Goal: Task Accomplishment & Management: Manage account settings

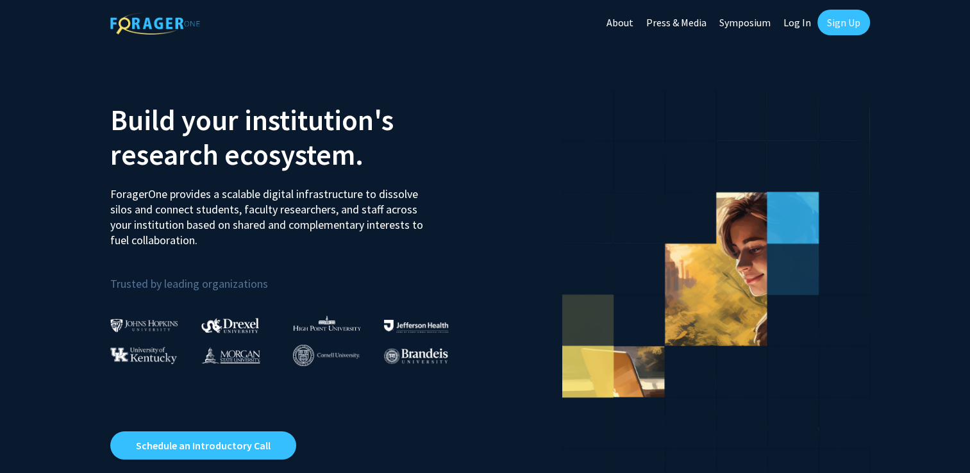
click at [795, 26] on link "Log In" at bounding box center [797, 22] width 40 height 45
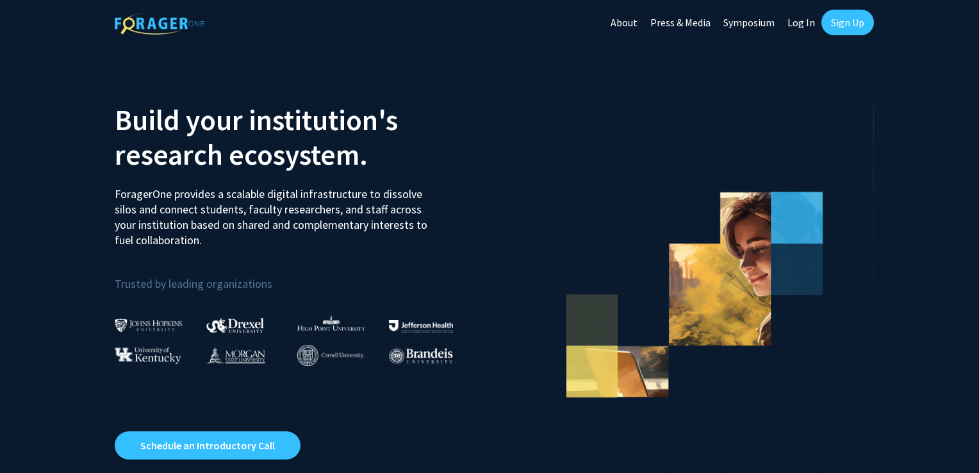
select select
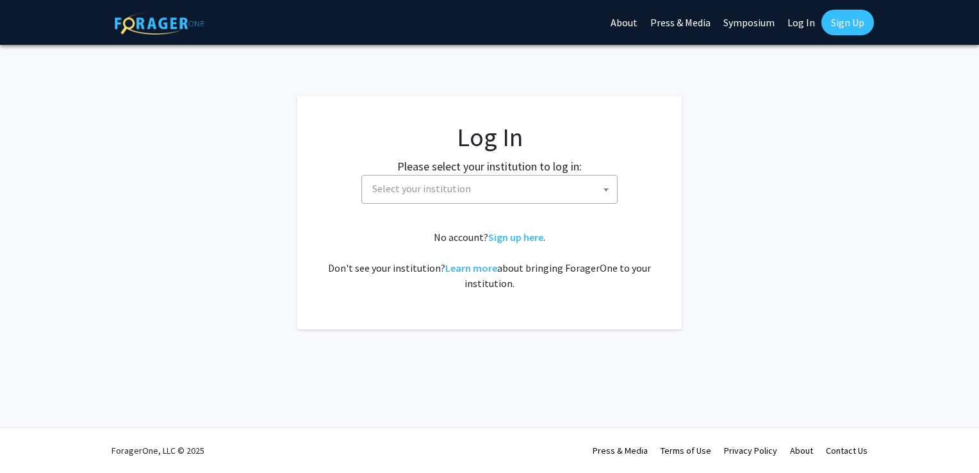
click at [450, 193] on span "Select your institution" at bounding box center [421, 188] width 99 height 13
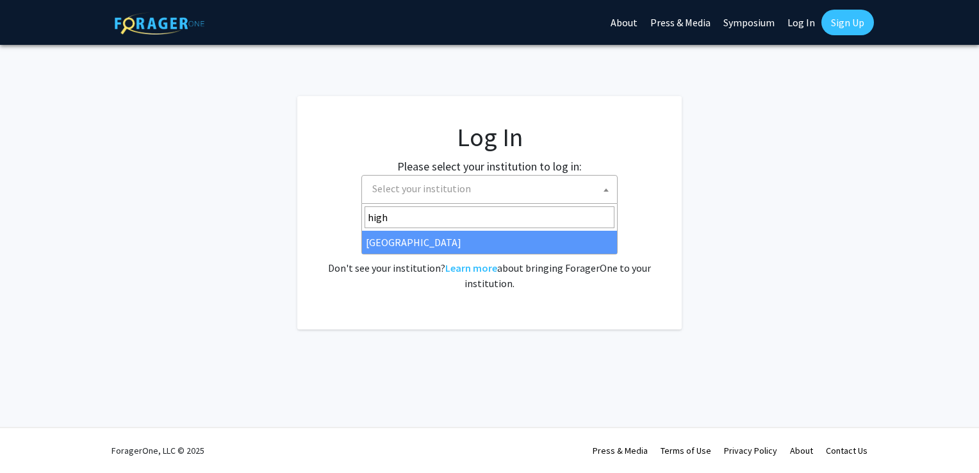
type input "high"
select select "2"
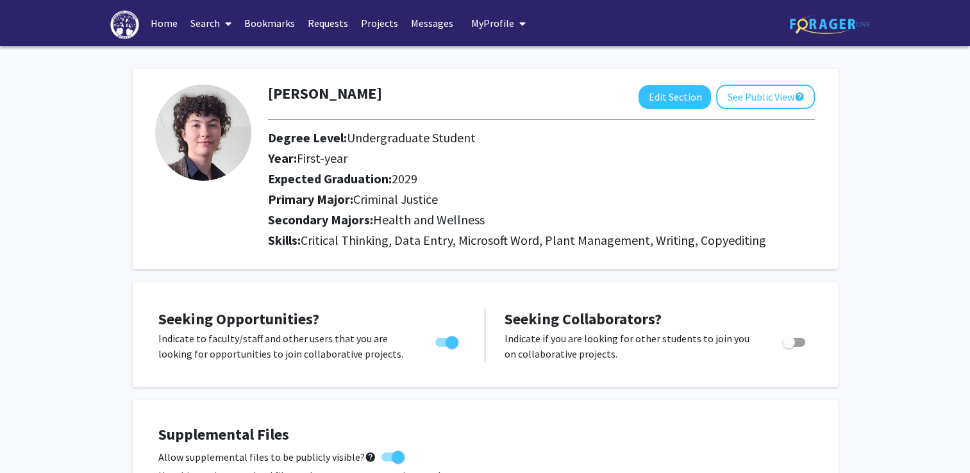
click at [192, 22] on link "Search" at bounding box center [211, 23] width 54 height 45
click at [231, 58] on span "Faculty/Staff" at bounding box center [231, 59] width 94 height 26
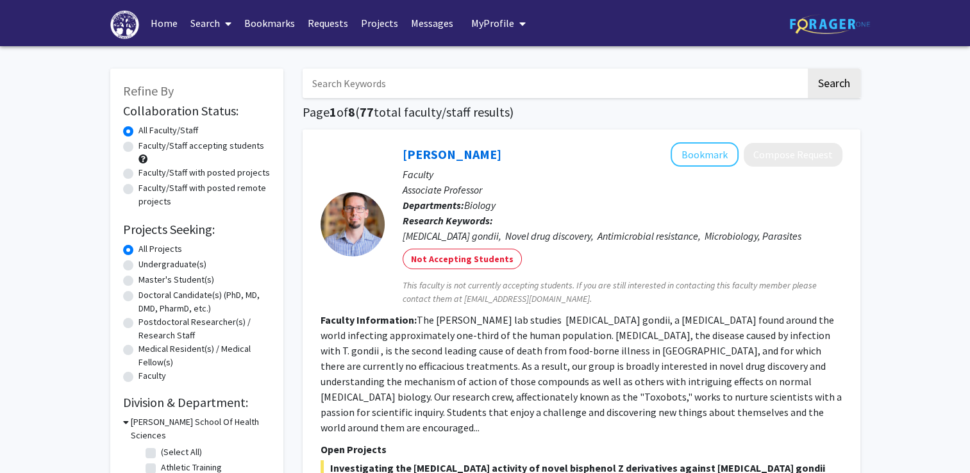
click at [385, 90] on input "Search Keywords" at bounding box center [553, 83] width 503 height 29
type input "krenzer"
click at [808, 69] on button "Search" at bounding box center [834, 83] width 53 height 29
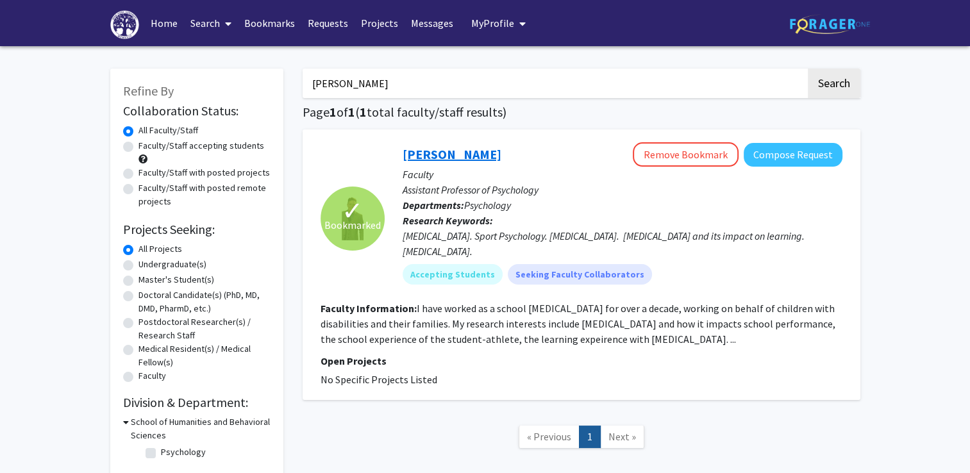
click at [456, 159] on link "Daniel Krenzer" at bounding box center [451, 154] width 99 height 16
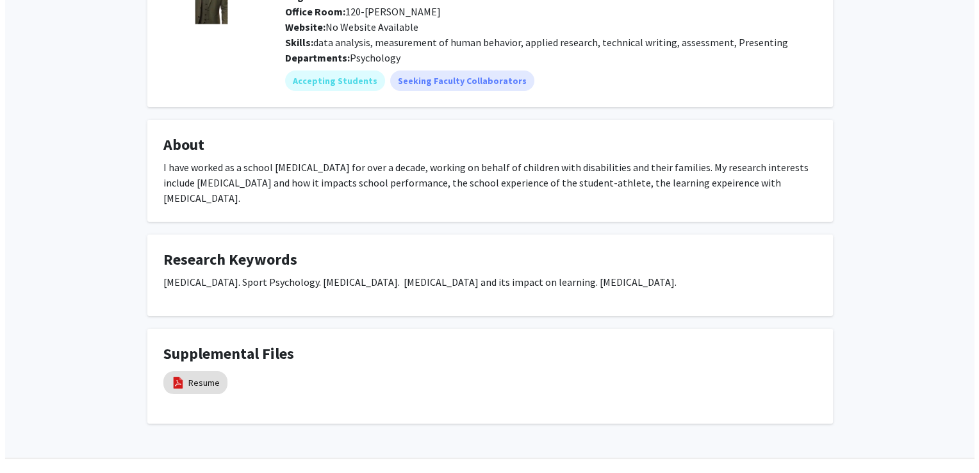
scroll to position [140, 0]
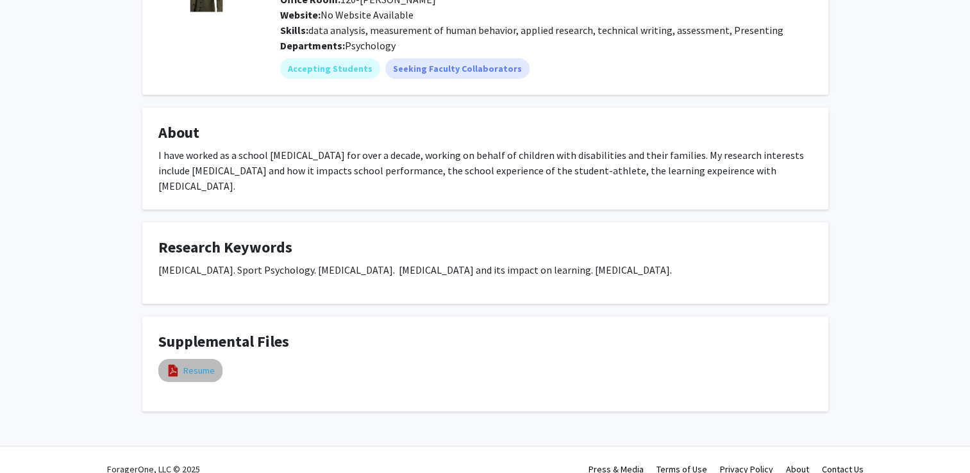
click at [196, 364] on link "Resume" at bounding box center [198, 370] width 31 height 13
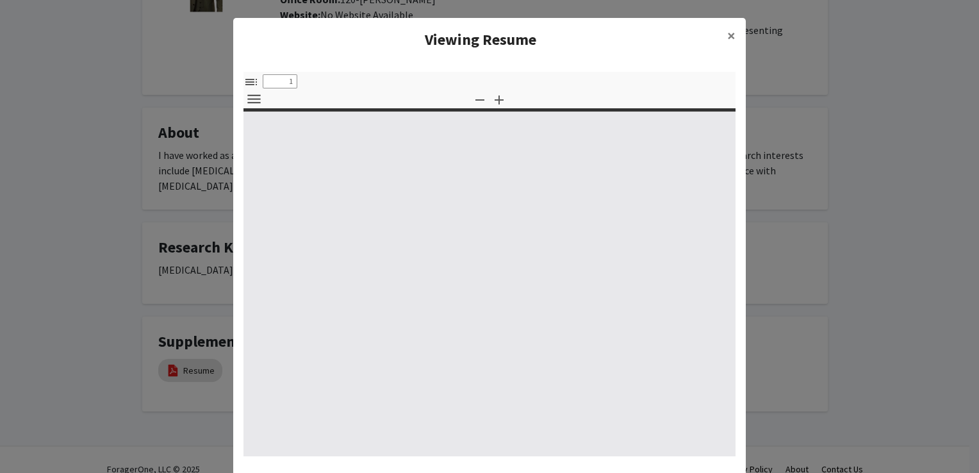
select select "custom"
type input "0"
select select "custom"
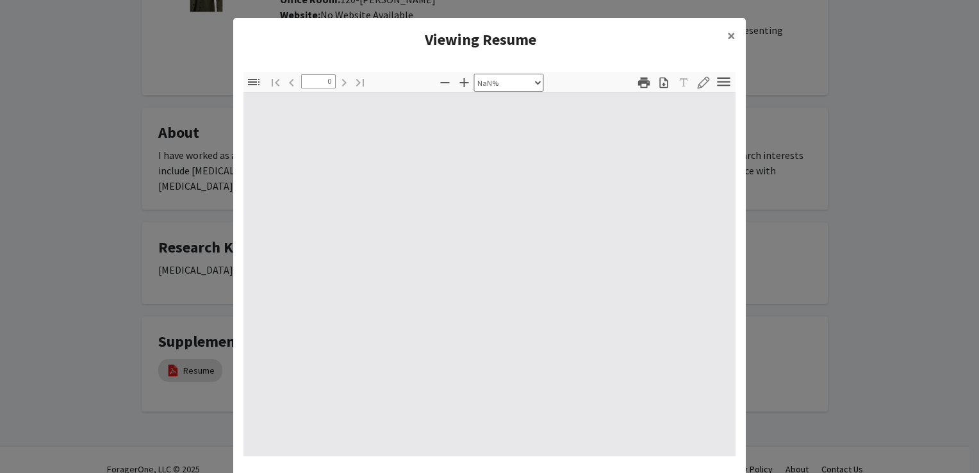
type input "1"
select select "auto"
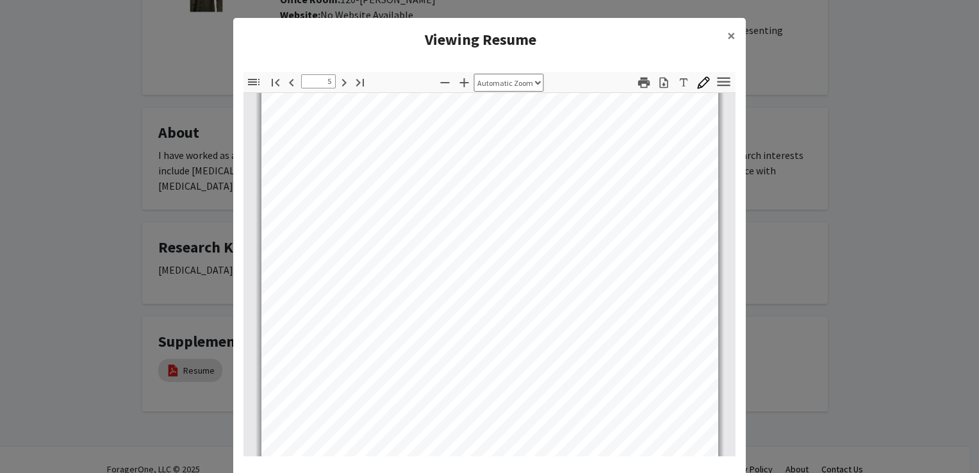
scroll to position [2548, 0]
type input "6"
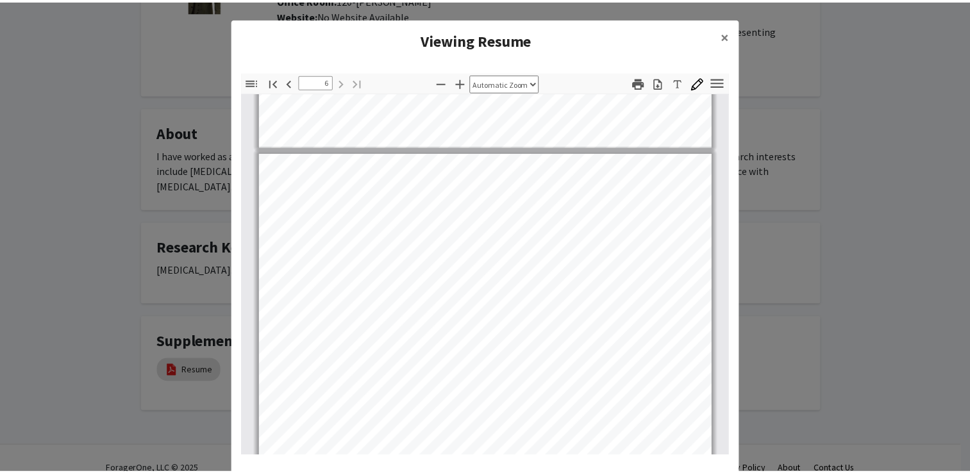
scroll to position [3238, 0]
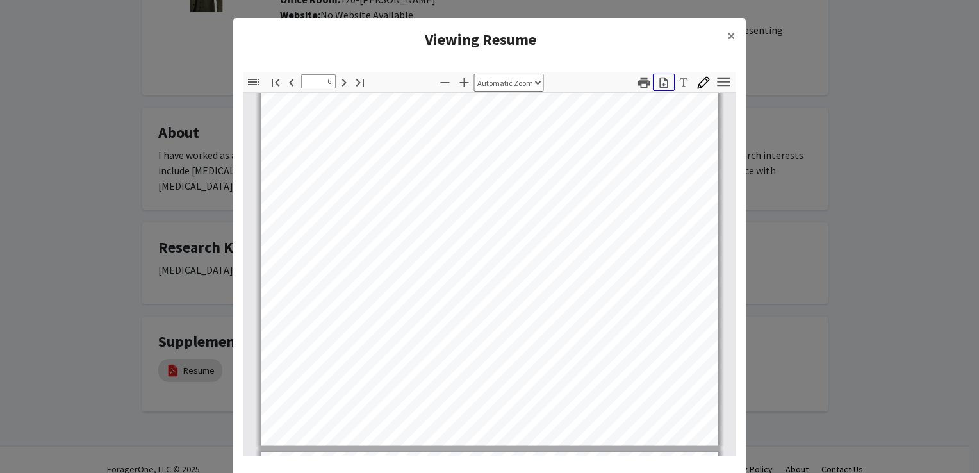
click at [664, 81] on icon "button" at bounding box center [664, 82] width 13 height 13
click at [730, 40] on span "×" at bounding box center [731, 36] width 8 height 20
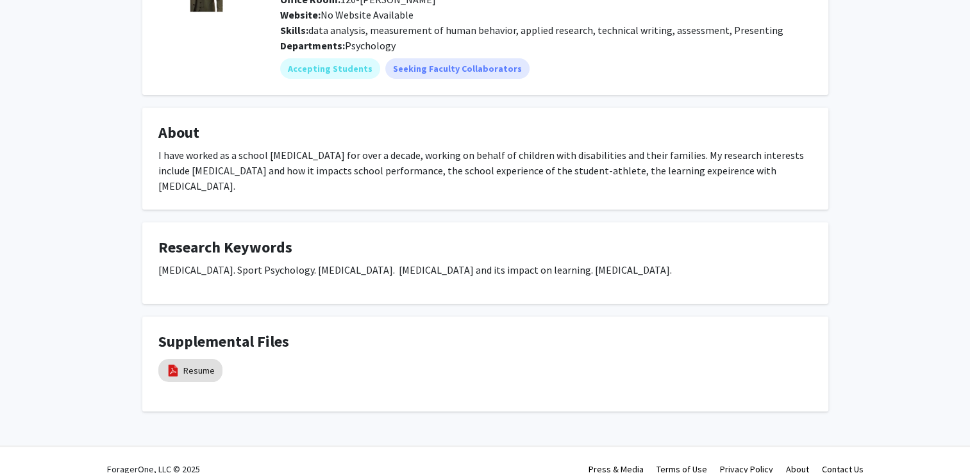
scroll to position [0, 0]
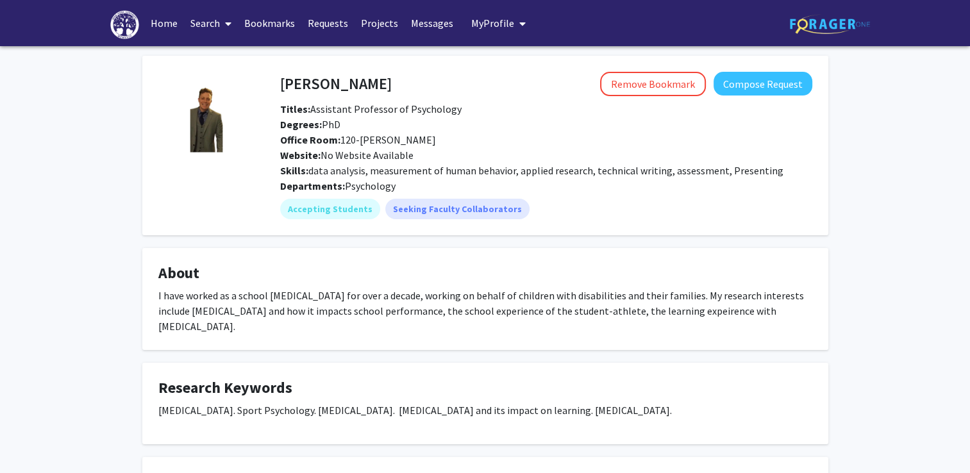
click at [279, 22] on link "Bookmarks" at bounding box center [269, 23] width 63 height 45
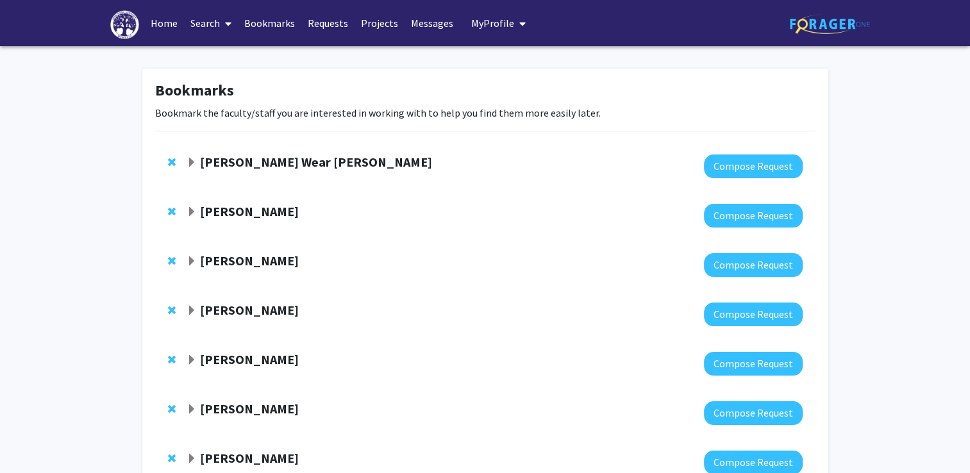
click at [197, 36] on link "Search" at bounding box center [211, 23] width 54 height 45
click at [162, 17] on link "Home" at bounding box center [164, 23] width 40 height 45
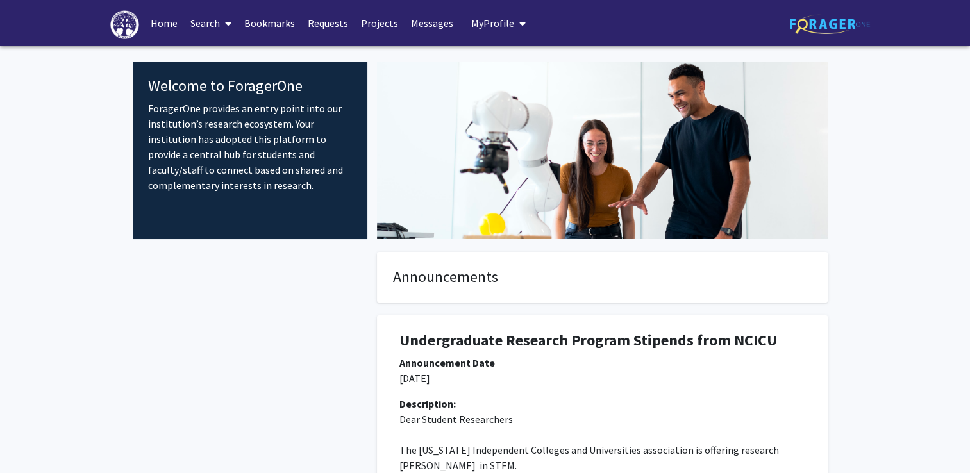
click at [215, 17] on link "Search" at bounding box center [211, 23] width 54 height 45
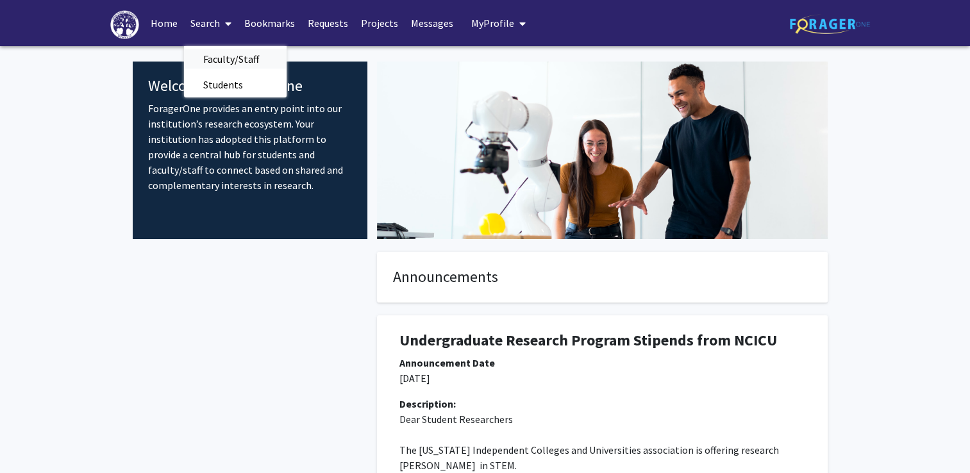
click at [229, 53] on span "Faculty/Staff" at bounding box center [231, 59] width 94 height 26
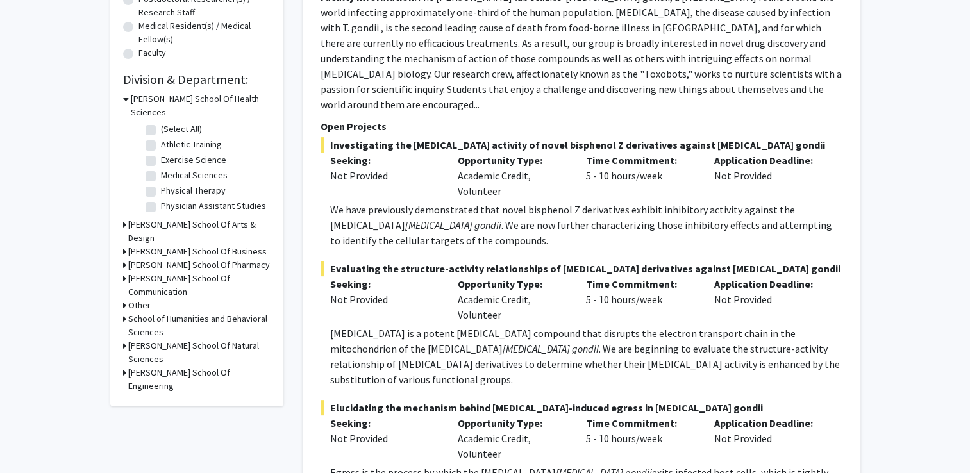
scroll to position [325, 0]
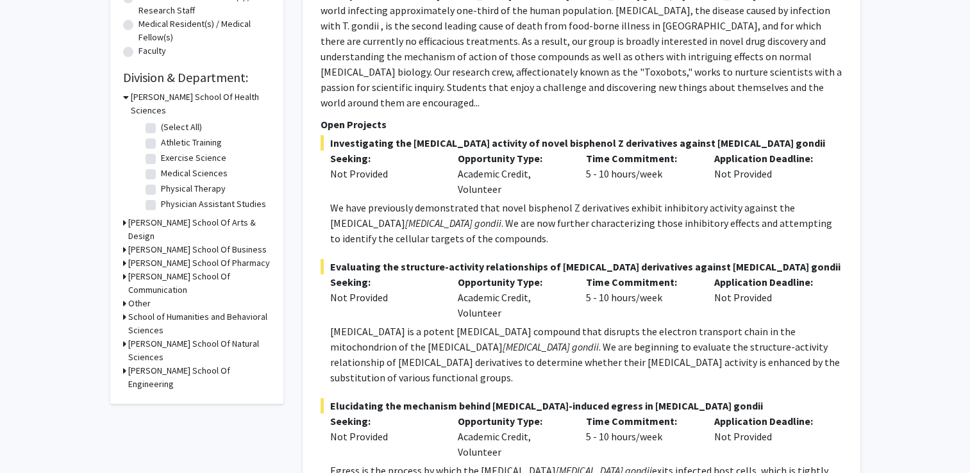
click at [124, 310] on icon at bounding box center [124, 316] width 3 height 13
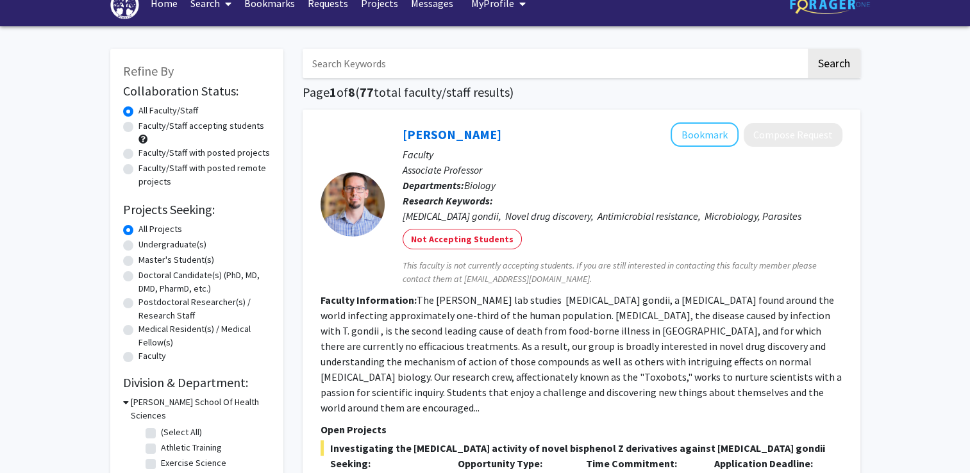
scroll to position [0, 0]
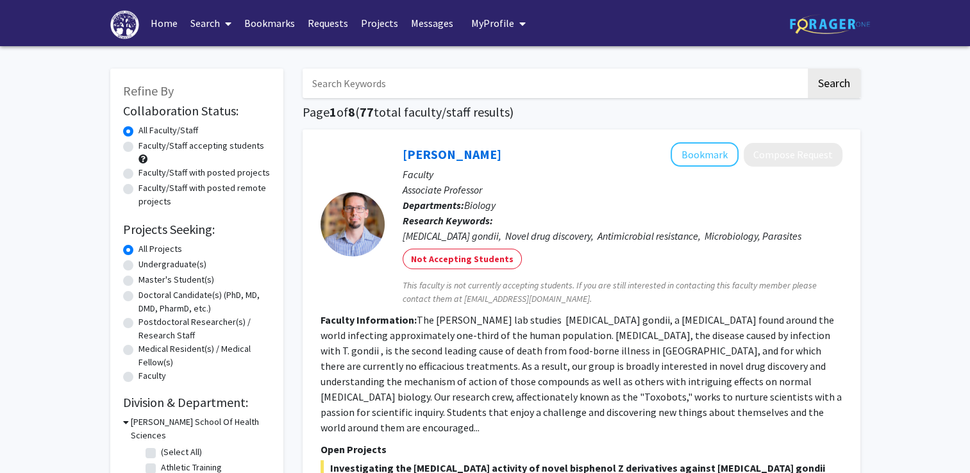
click at [372, 74] on input "Search Keywords" at bounding box center [553, 83] width 503 height 29
click at [808, 69] on button "Search" at bounding box center [834, 83] width 53 height 29
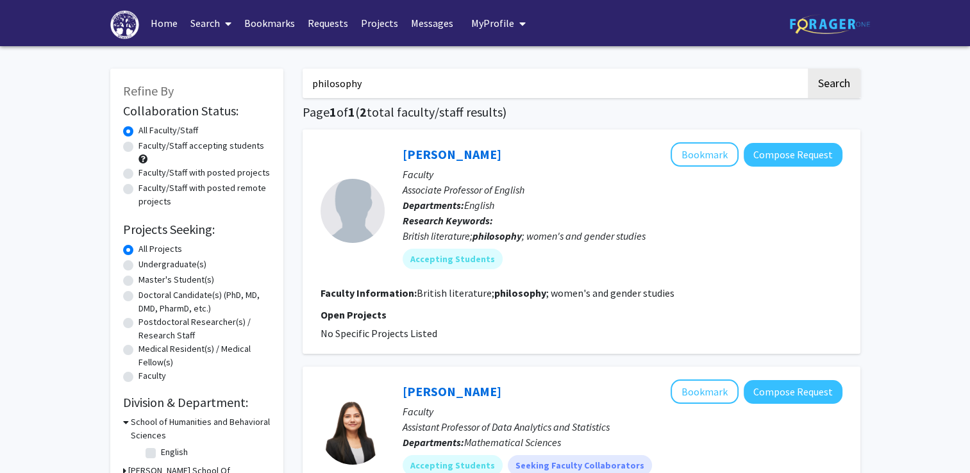
click at [352, 82] on input "philosophy" at bounding box center [553, 83] width 503 height 29
type input "english"
click at [808, 69] on button "Search" at bounding box center [834, 83] width 53 height 29
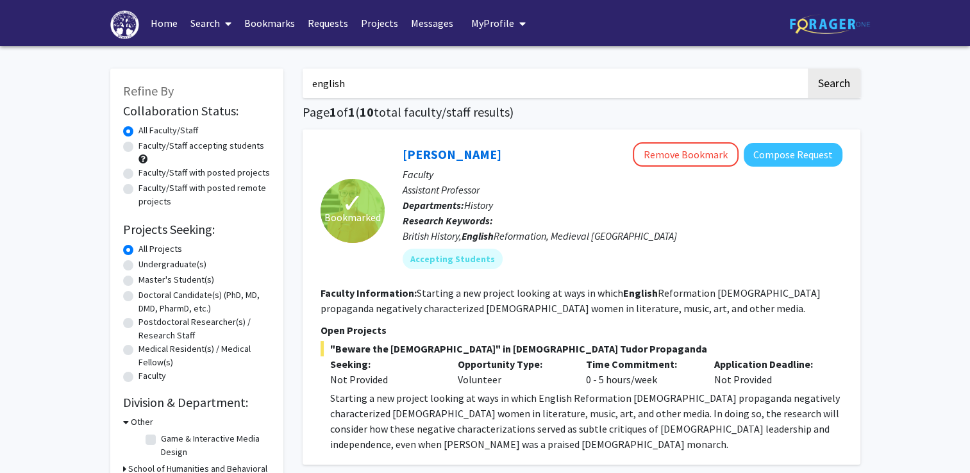
click at [485, 37] on button "My Profile" at bounding box center [498, 23] width 62 height 46
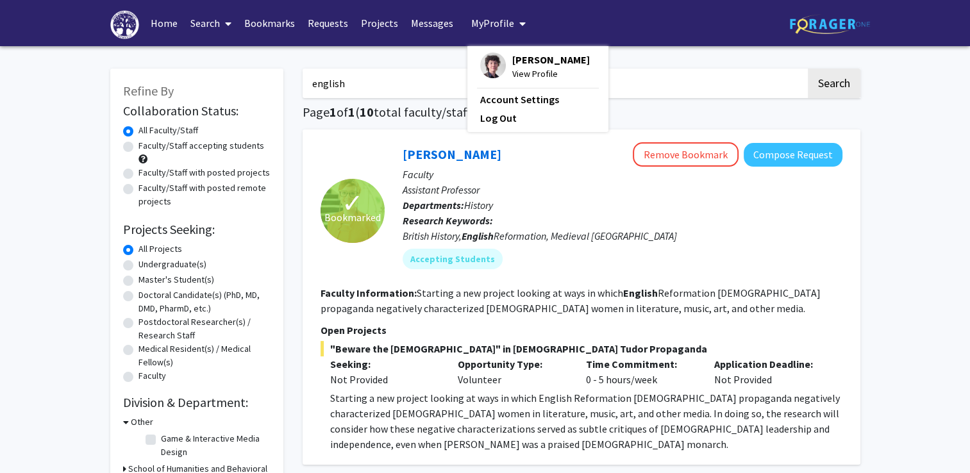
click at [493, 55] on img at bounding box center [493, 66] width 26 height 26
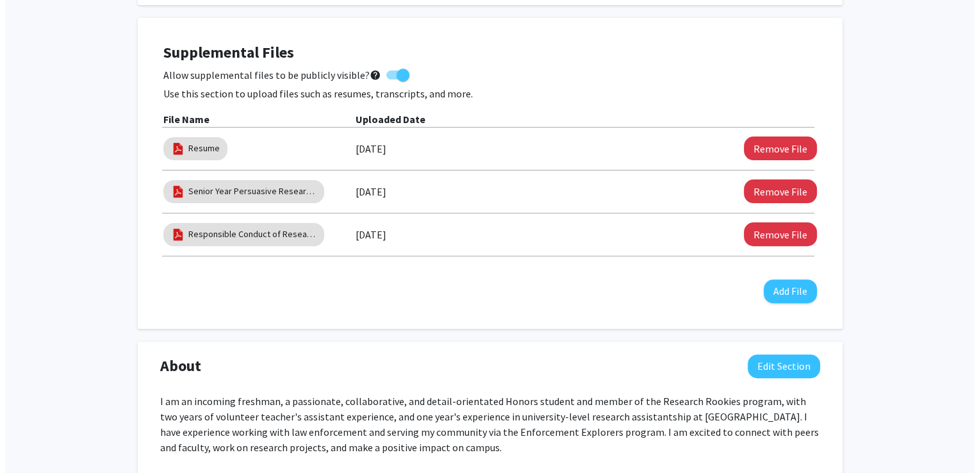
scroll to position [392, 0]
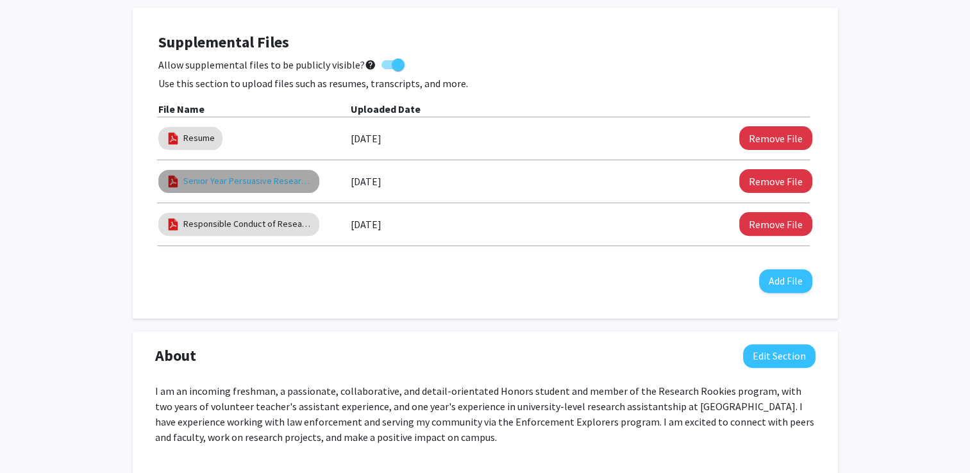
click at [218, 174] on link "Senior Year Persuasive Research Essay" at bounding box center [247, 180] width 128 height 13
select select "custom"
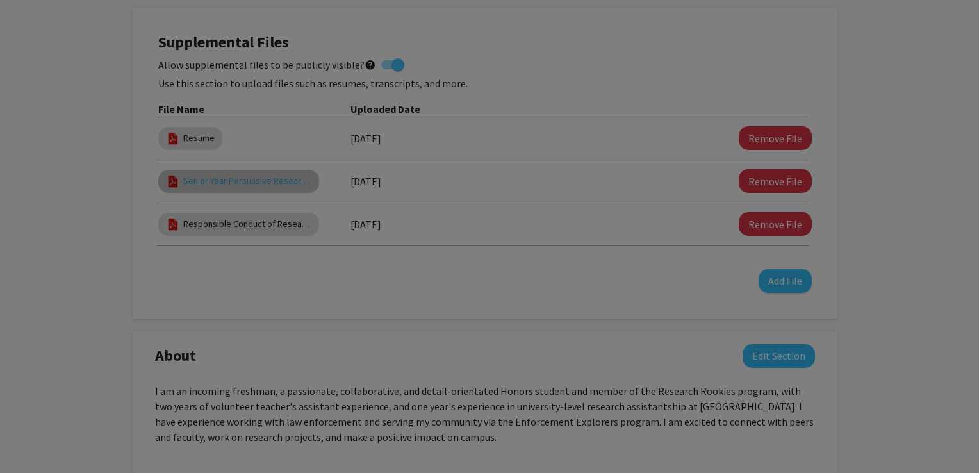
type input "0"
select select "custom"
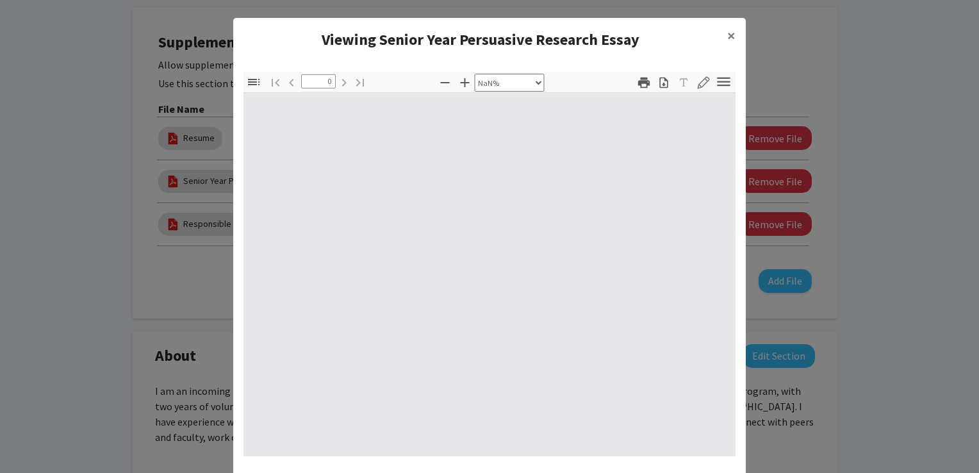
type input "1"
select select "auto"
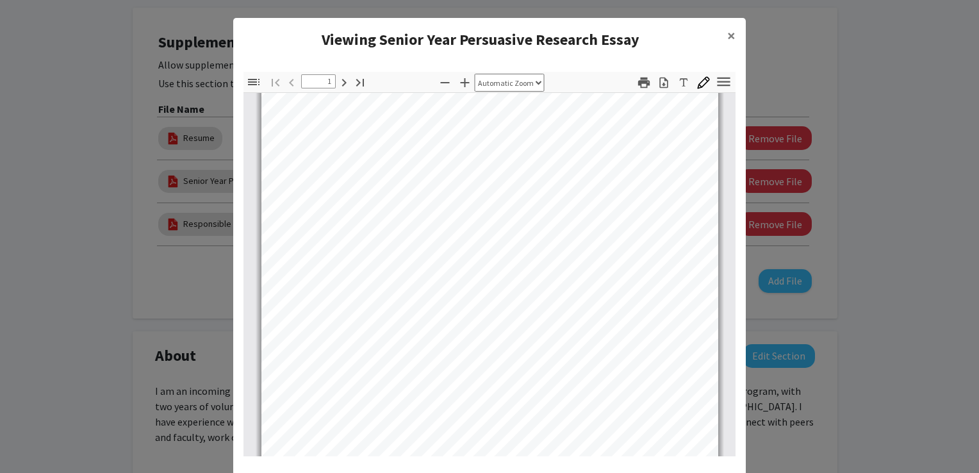
scroll to position [28, 0]
click at [727, 35] on span "×" at bounding box center [731, 36] width 8 height 20
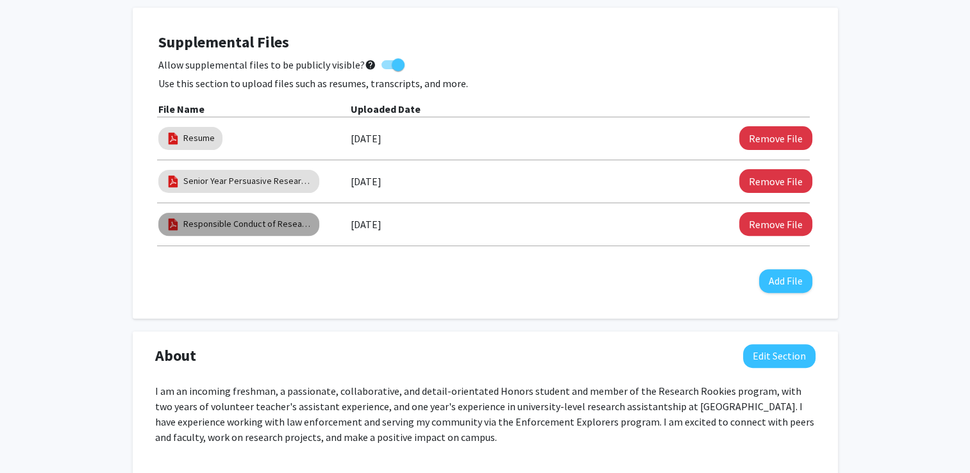
click at [267, 215] on mat-chip "Responsible Conduct of Research Certificate" at bounding box center [238, 224] width 161 height 23
click at [256, 224] on link "Responsible Conduct of Research Certificate" at bounding box center [247, 223] width 128 height 13
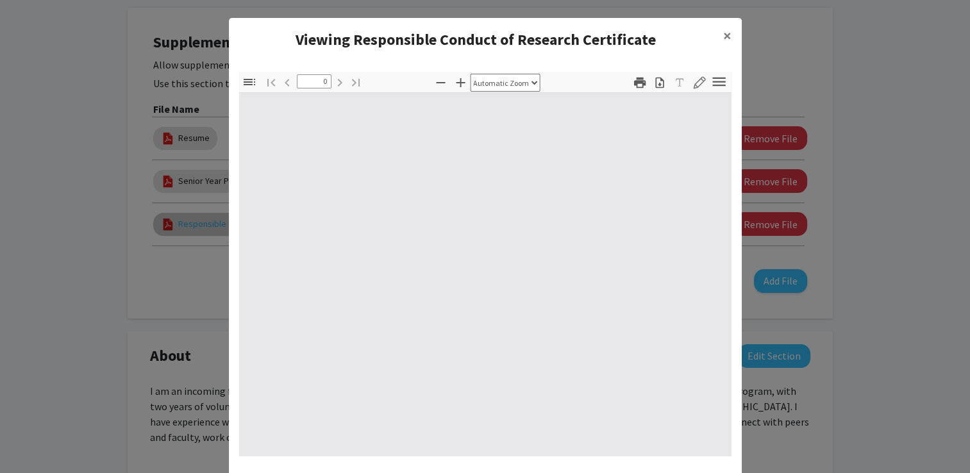
select select "custom"
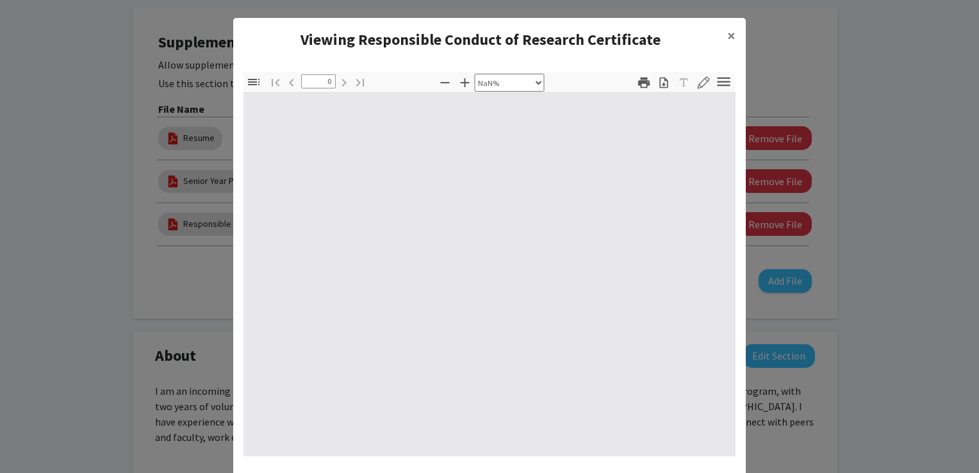
type input "1"
select select "auto"
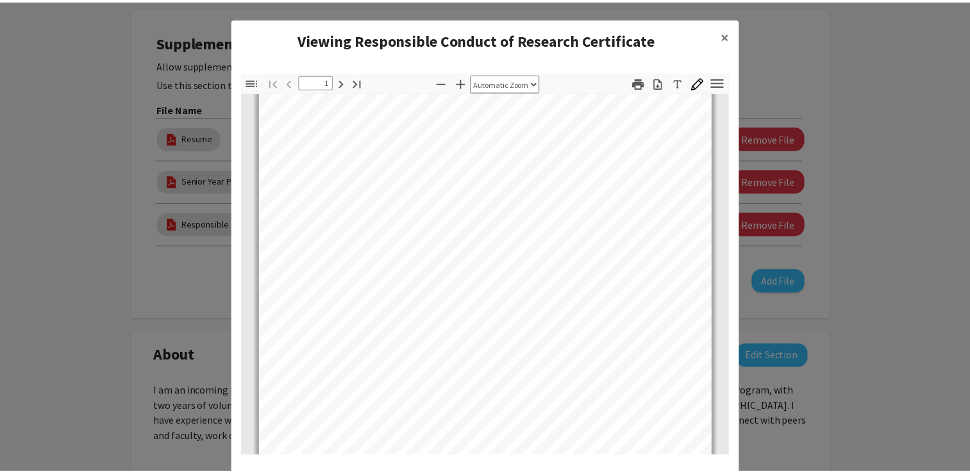
scroll to position [79, 0]
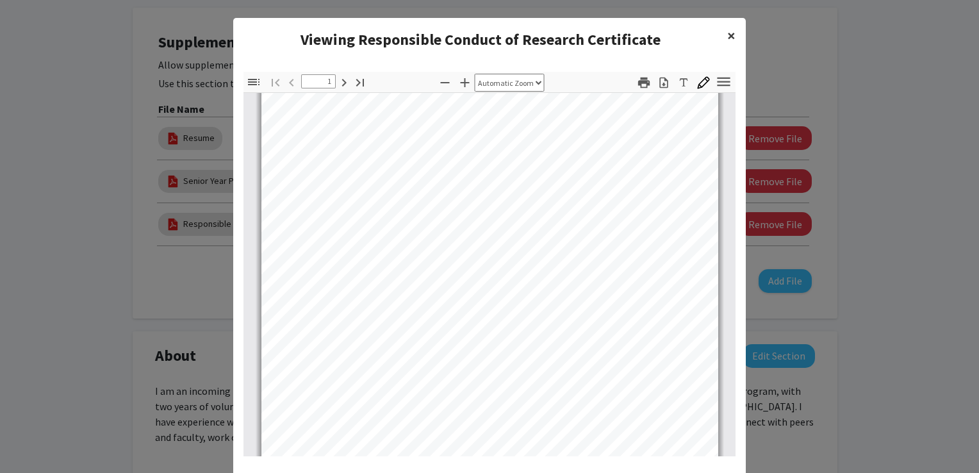
click at [729, 25] on button "×" at bounding box center [731, 36] width 29 height 36
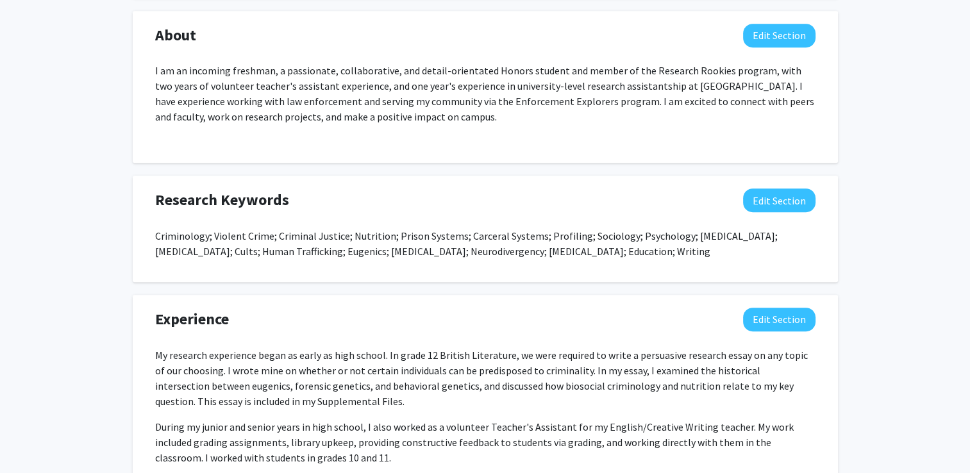
scroll to position [713, 0]
click at [803, 39] on button "Edit Section" at bounding box center [779, 36] width 72 height 24
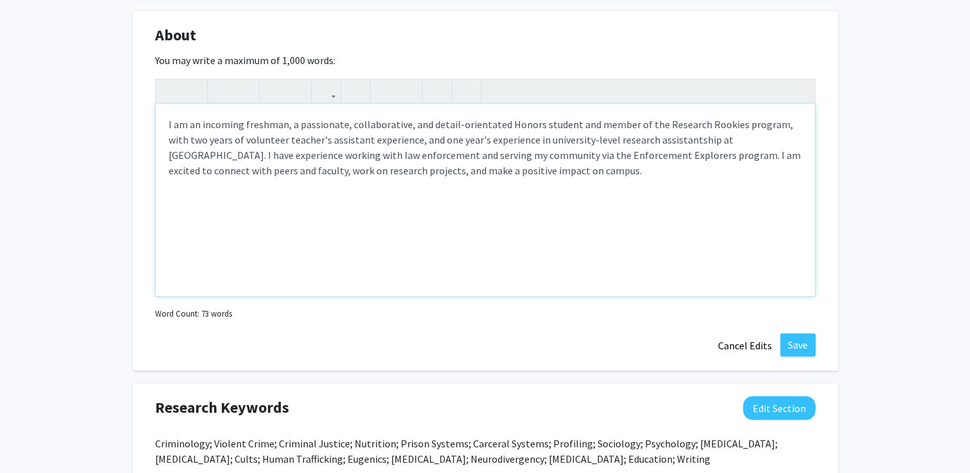
click at [569, 124] on p "I am an incoming freshman, a passionate, collaborative, and detail-orientated H…" at bounding box center [485, 148] width 633 height 62
drag, startPoint x: 700, startPoint y: 124, endPoint x: 690, endPoint y: 124, distance: 9.6
click at [690, 124] on p "I am an incoming freshman, a passionate, collaborative, and detail-orientated H…" at bounding box center [485, 148] width 633 height 62
click at [693, 124] on p "I am an incoming freshman, a passionate, collaborative, and detail-orientated H…" at bounding box center [485, 148] width 633 height 62
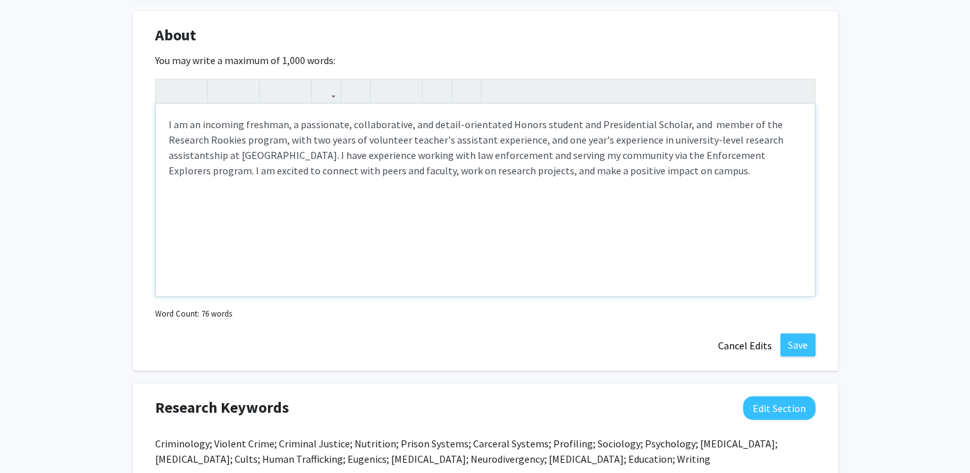
type textarea "<p>I am an incoming freshman, a passionate, collaborative, and detail-orientate…"
click at [800, 355] on button "Save" at bounding box center [797, 344] width 35 height 23
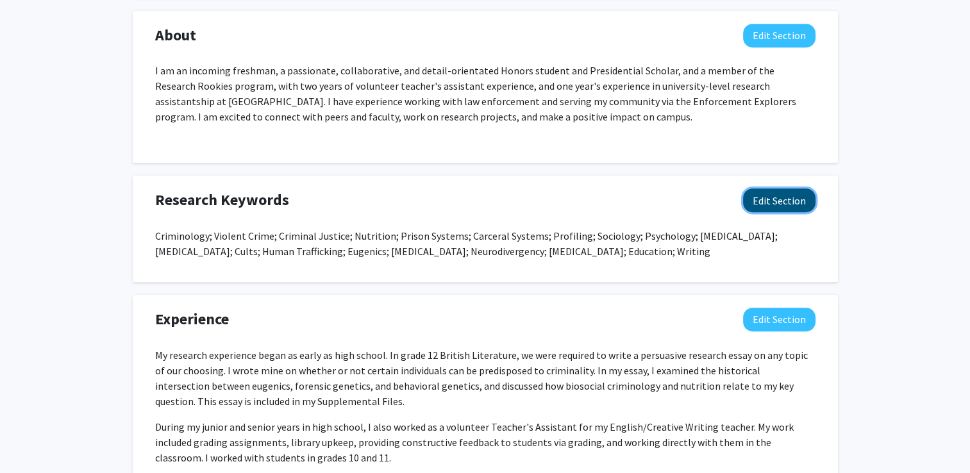
click at [783, 202] on button "Edit Section" at bounding box center [779, 200] width 72 height 24
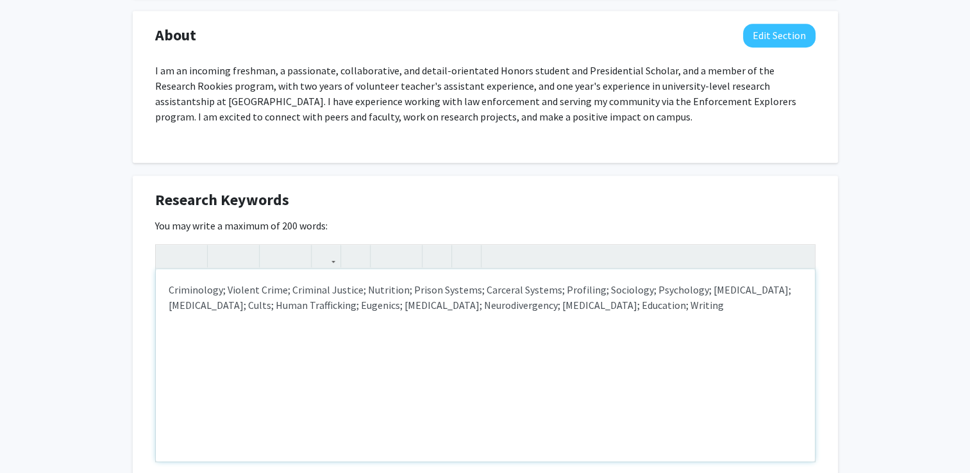
click at [611, 306] on p "Criminology; Violent Crime; Criminal Justice; Nutrition; Prison Systems; Carcer…" at bounding box center [485, 297] width 633 height 31
click at [810, 313] on div "Criminology; Violent Crime; Criminal Justice; Nutrition; Prison Systems; Carcer…" at bounding box center [485, 365] width 659 height 192
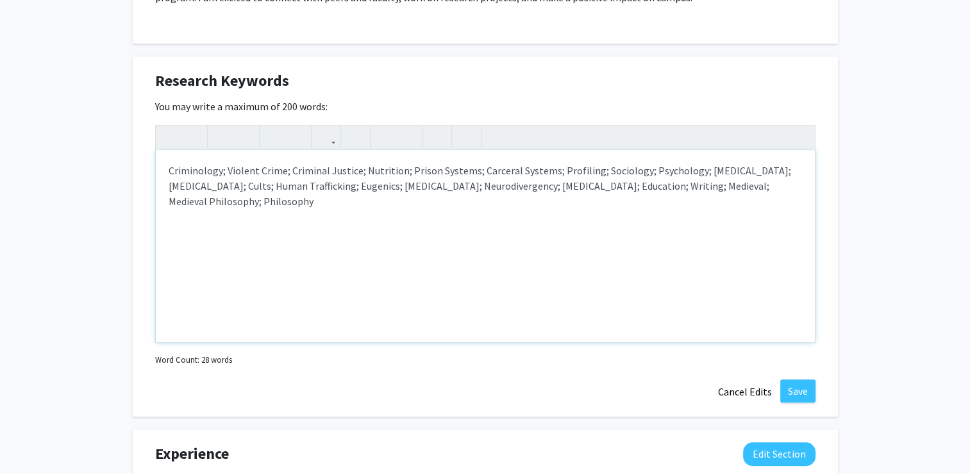
scroll to position [836, 0]
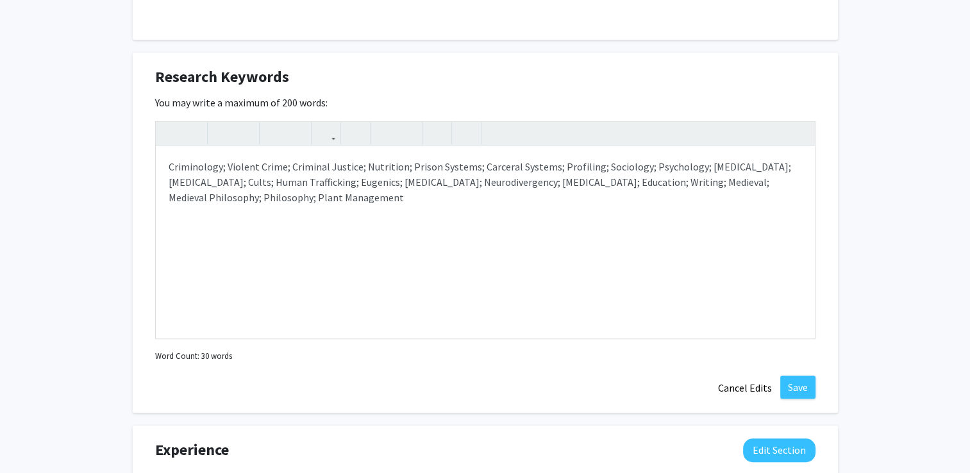
click at [799, 372] on div "Research Keywords Edit Section You may write a maximum of 200 words: <p>Crimino…" at bounding box center [485, 233] width 705 height 360
click at [800, 381] on button "Save" at bounding box center [797, 387] width 35 height 23
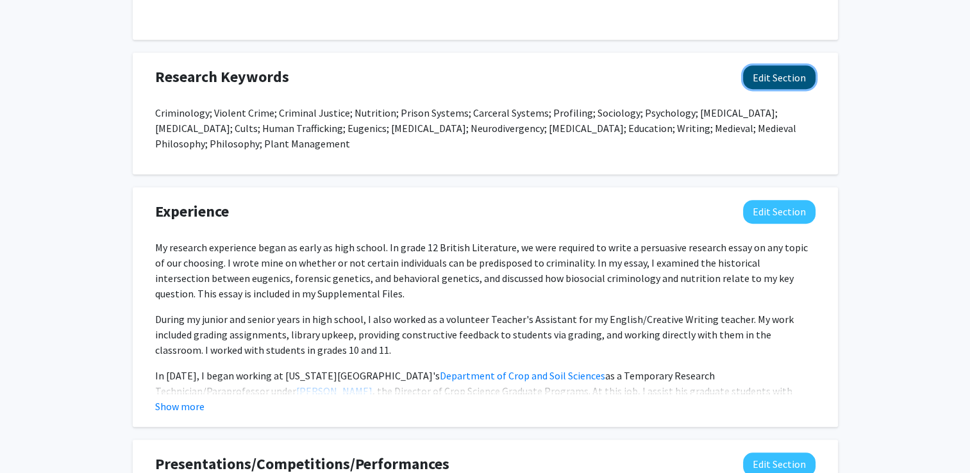
click at [785, 87] on button "Edit Section" at bounding box center [779, 77] width 72 height 24
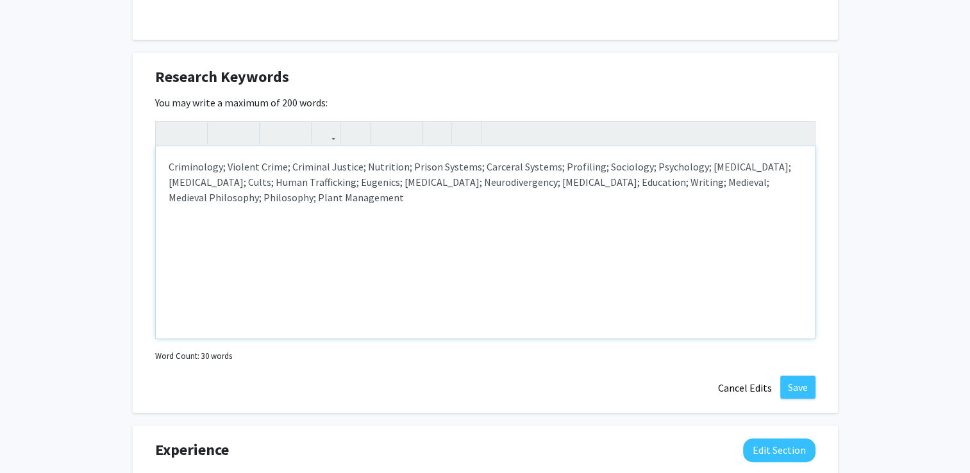
click at [509, 186] on p "Criminology; Violent Crime; Criminal Justice; Nutrition; Prison Systems; Carcer…" at bounding box center [485, 182] width 633 height 46
click at [795, 386] on button "Save" at bounding box center [797, 387] width 35 height 23
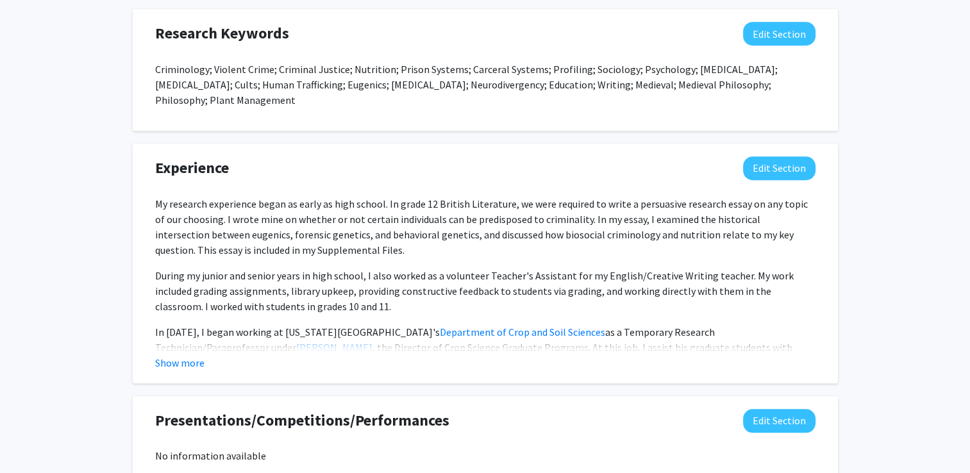
scroll to position [881, 0]
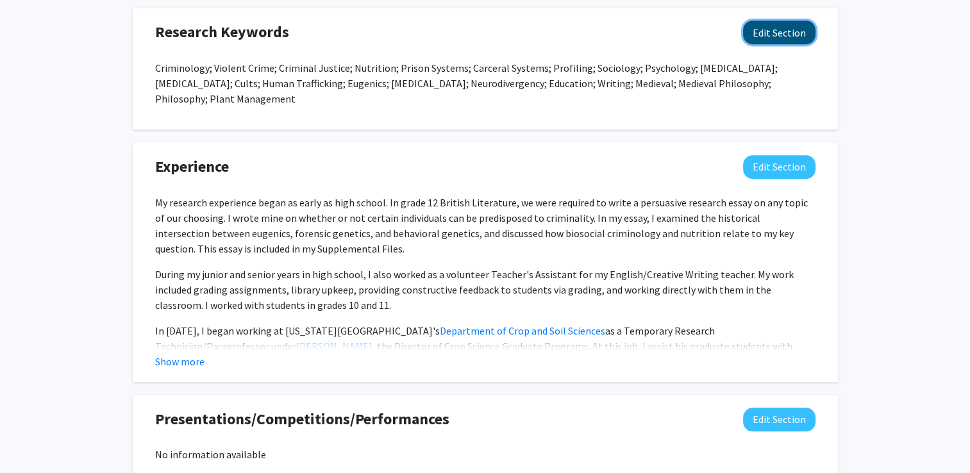
click at [797, 34] on button "Edit Section" at bounding box center [779, 33] width 72 height 24
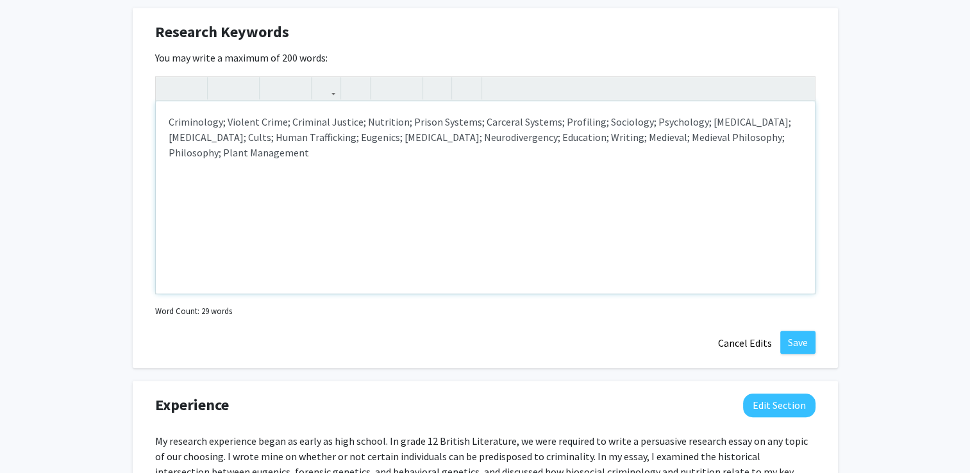
click at [736, 163] on div "Criminology; Violent Crime; Criminal Justice; Nutrition; Prison Systems; Carcer…" at bounding box center [485, 197] width 659 height 192
type textarea "<p>Criminology; Violent Crime; Criminal Justice; Nutrition; Prison Systems; Car…"
click at [784, 345] on button "Save" at bounding box center [797, 342] width 35 height 23
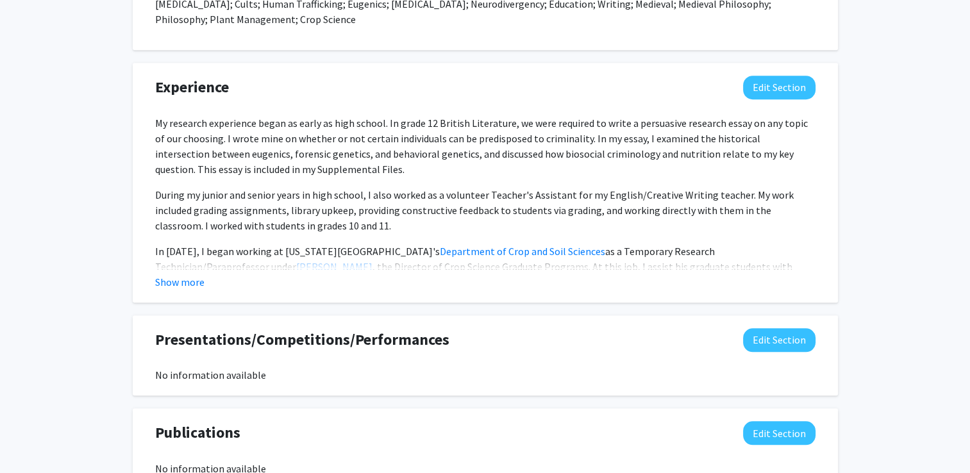
scroll to position [963, 0]
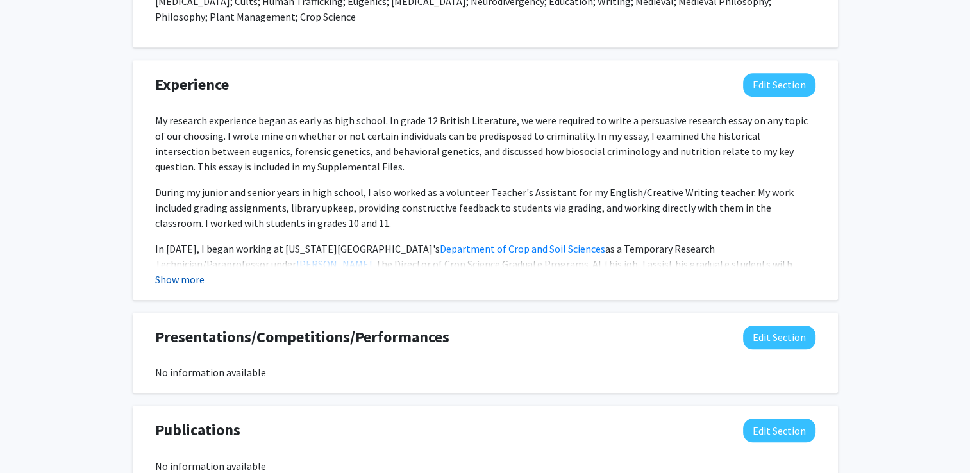
click at [197, 273] on button "Show more" at bounding box center [179, 279] width 49 height 15
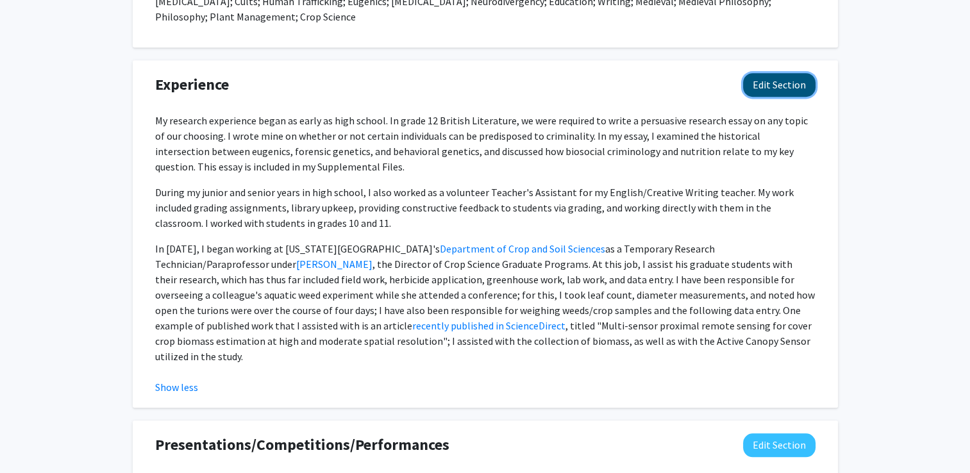
click at [777, 88] on button "Edit Section" at bounding box center [779, 85] width 72 height 24
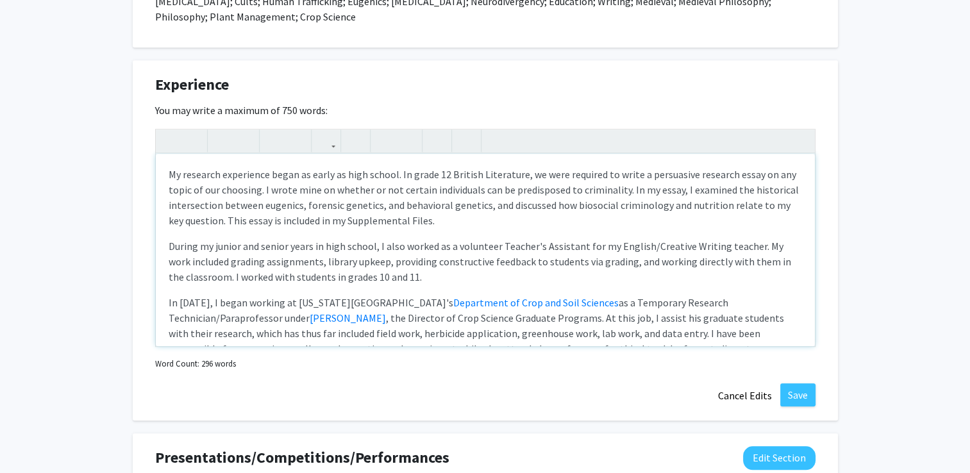
click at [661, 201] on p "My research experience began as early as high school. In grade 12 British Liter…" at bounding box center [485, 198] width 633 height 62
click at [801, 384] on button "Save" at bounding box center [797, 394] width 35 height 23
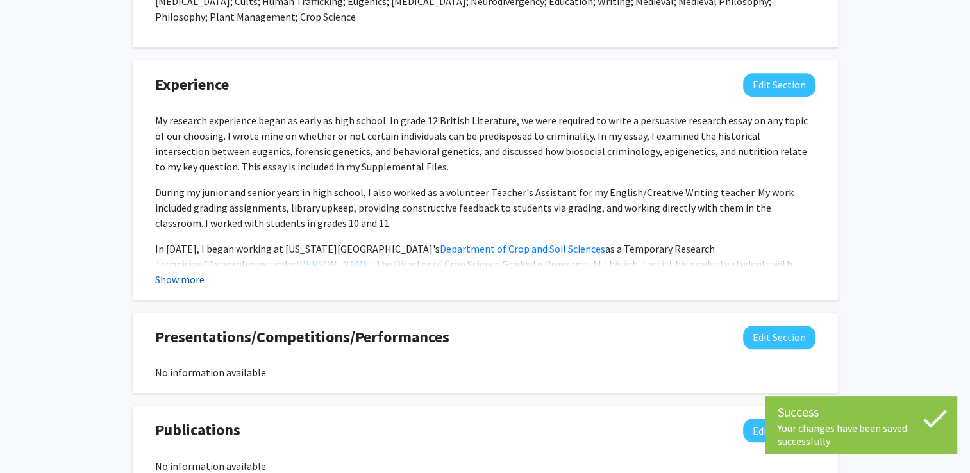
click at [201, 285] on button "Show more" at bounding box center [179, 279] width 49 height 15
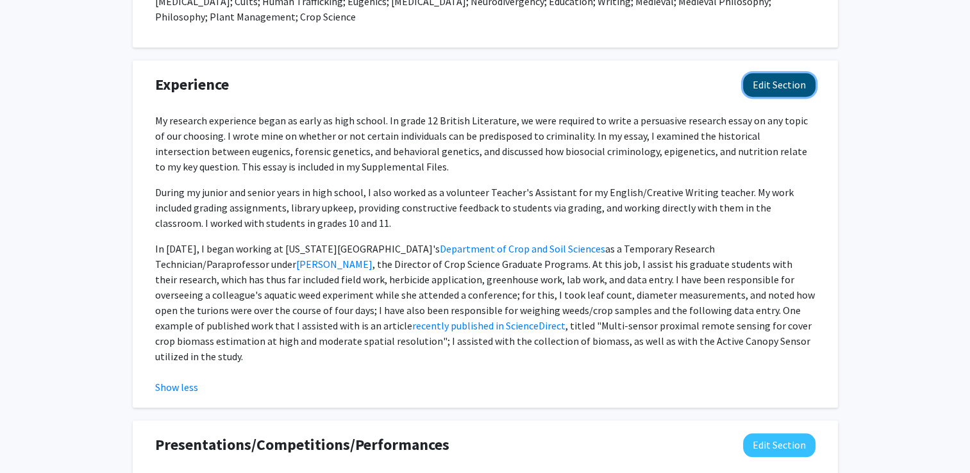
click at [775, 89] on button "Edit Section" at bounding box center [779, 85] width 72 height 24
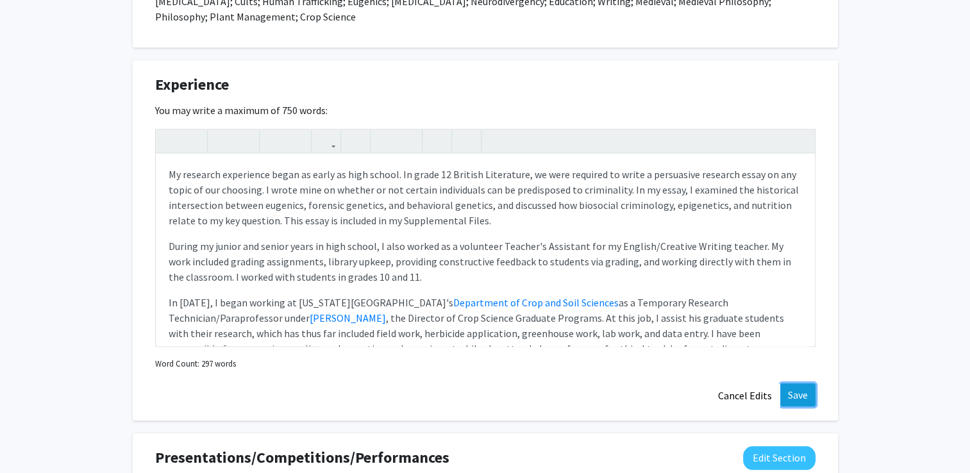
click at [791, 395] on button "Save" at bounding box center [797, 394] width 35 height 23
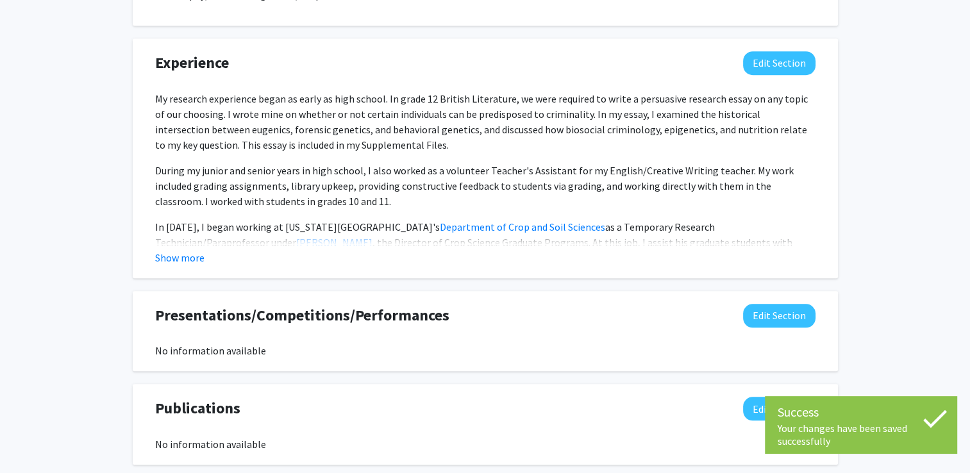
scroll to position [990, 0]
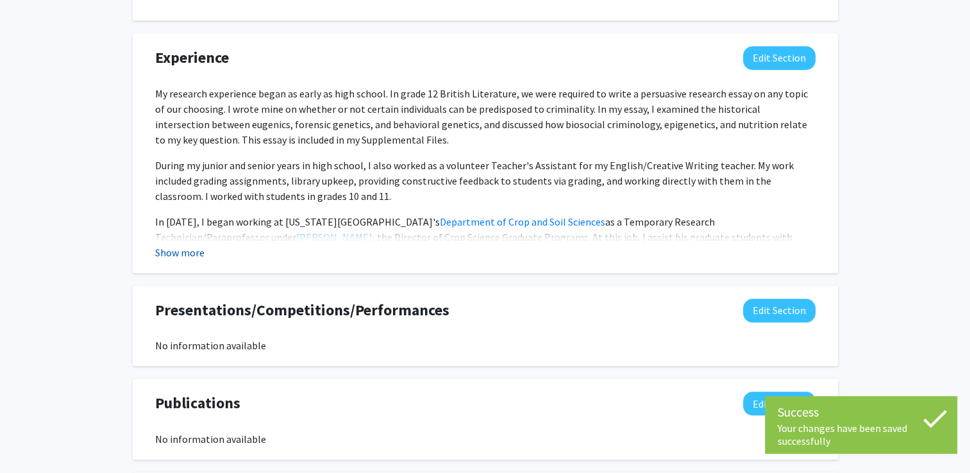
click at [191, 247] on button "Show more" at bounding box center [179, 252] width 49 height 15
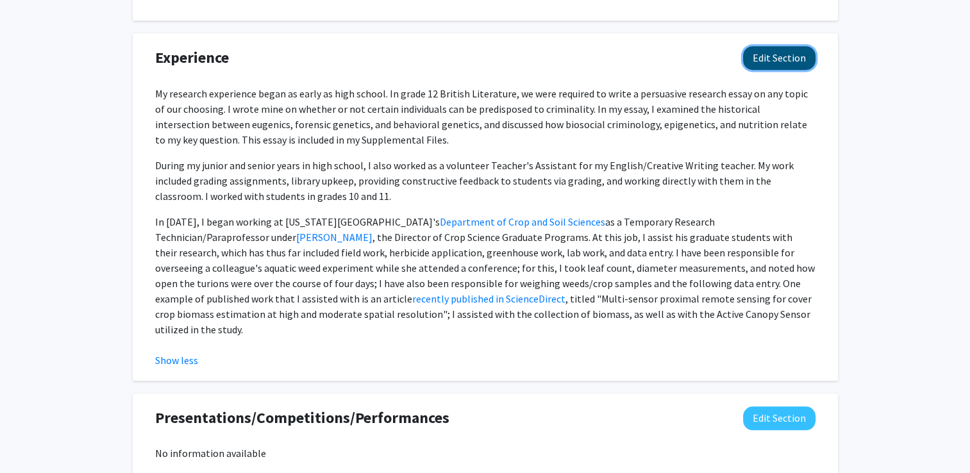
click at [787, 61] on button "Edit Section" at bounding box center [779, 58] width 72 height 24
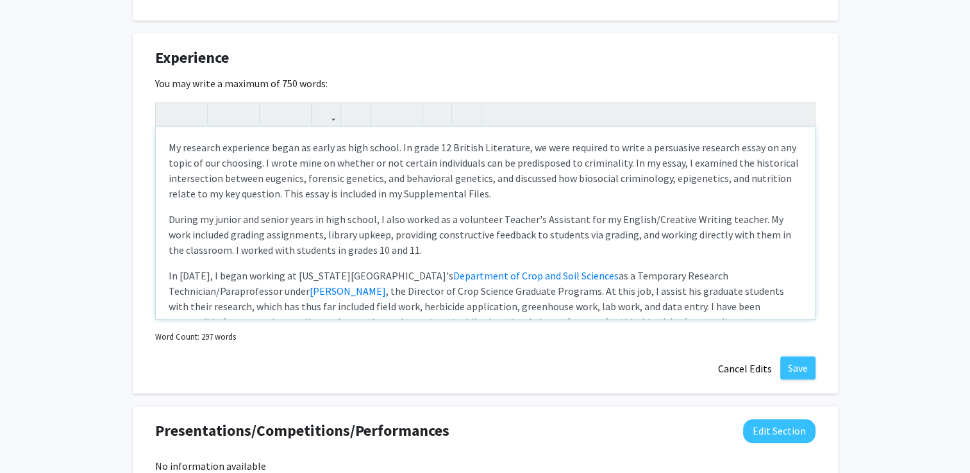
scroll to position [95, 0]
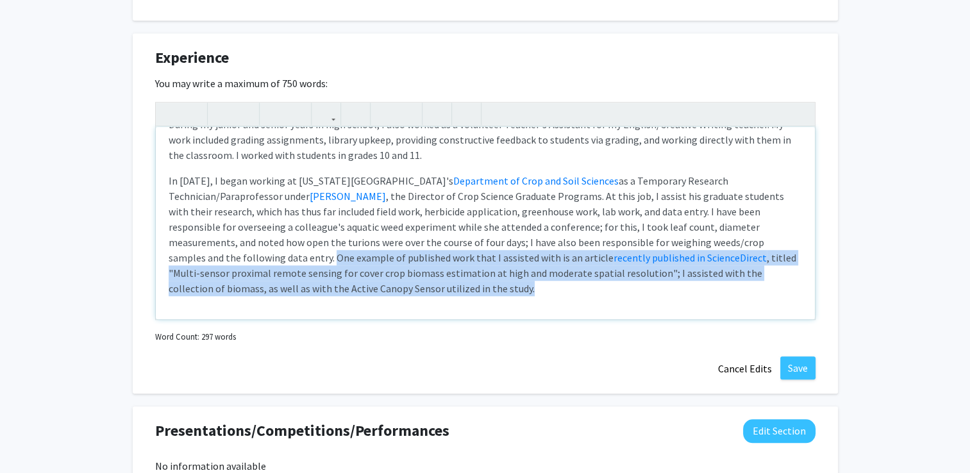
drag, startPoint x: 294, startPoint y: 254, endPoint x: 491, endPoint y: 286, distance: 199.9
click at [491, 286] on p "In November 2024, I began working at North Carolina State University's Departme…" at bounding box center [485, 234] width 633 height 123
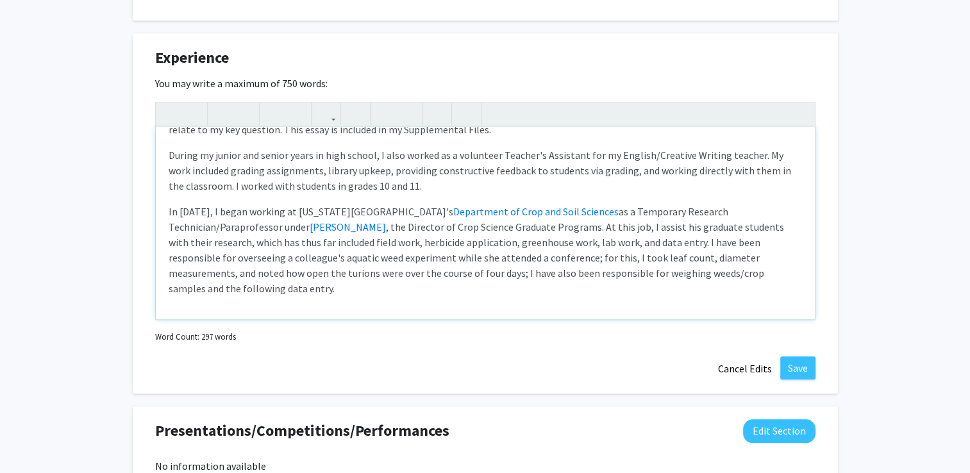
type textarea "<p>My research experience began as early as high school. In grade 12 British Li…"
click at [800, 364] on button "Save" at bounding box center [797, 367] width 35 height 23
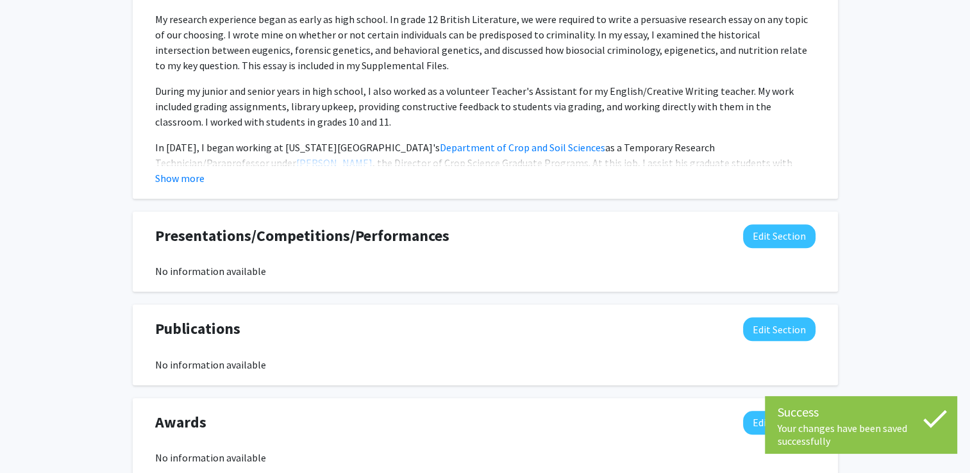
scroll to position [1069, 0]
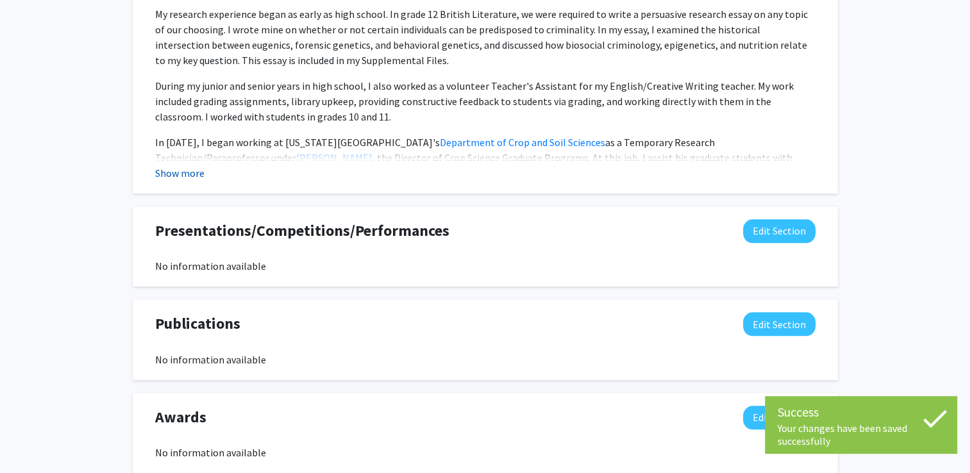
click at [187, 169] on button "Show more" at bounding box center [179, 172] width 49 height 15
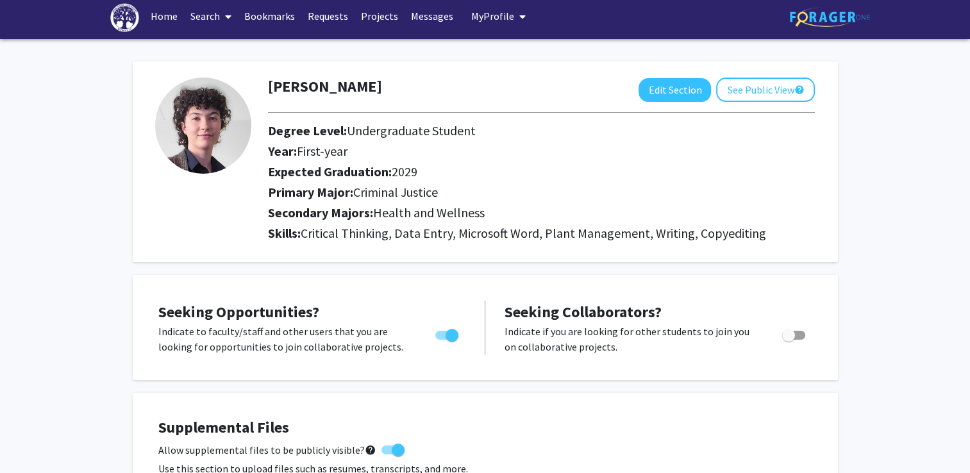
scroll to position [0, 0]
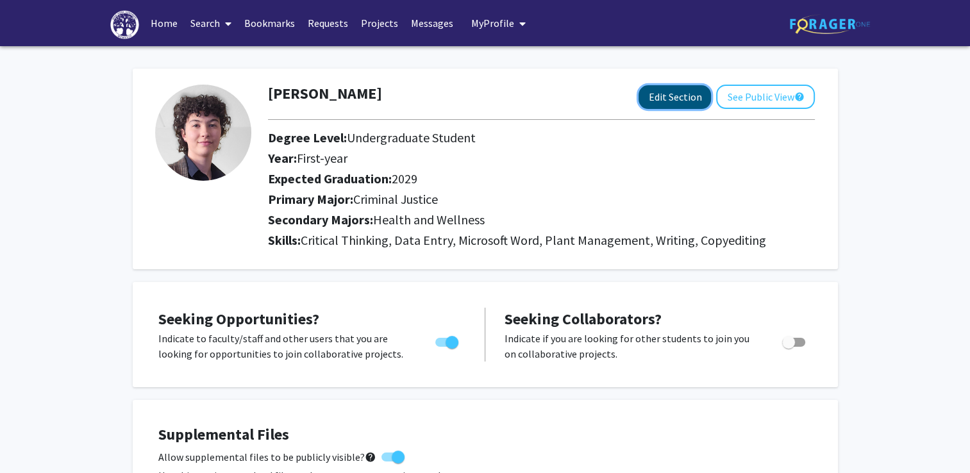
click at [695, 85] on button "Edit Section" at bounding box center [674, 97] width 72 height 24
select select "first-year"
select select "2029"
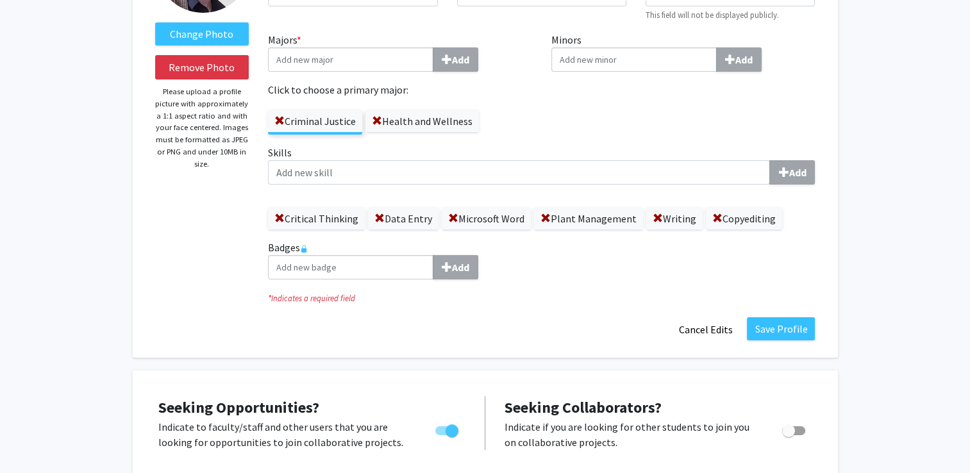
scroll to position [174, 0]
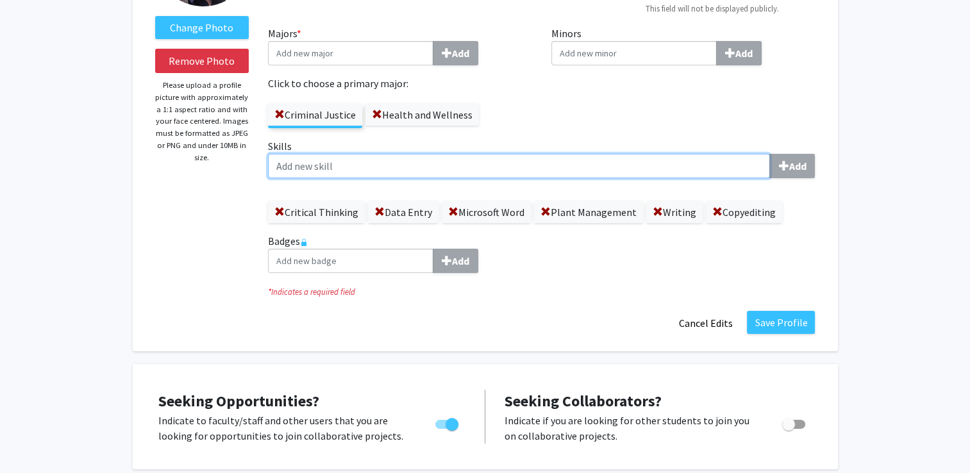
click at [407, 168] on input "Skills Add" at bounding box center [519, 166] width 502 height 24
type input "Problem Solving"
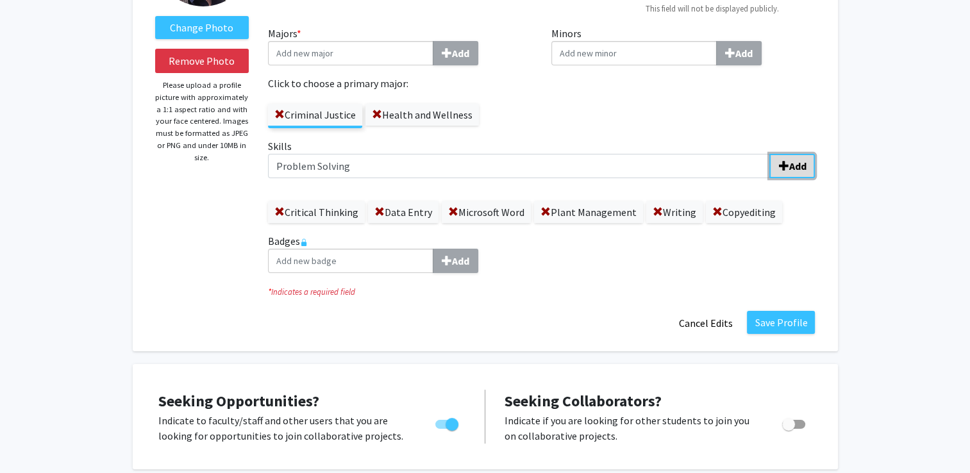
click at [783, 167] on span "submit" at bounding box center [783, 166] width 10 height 10
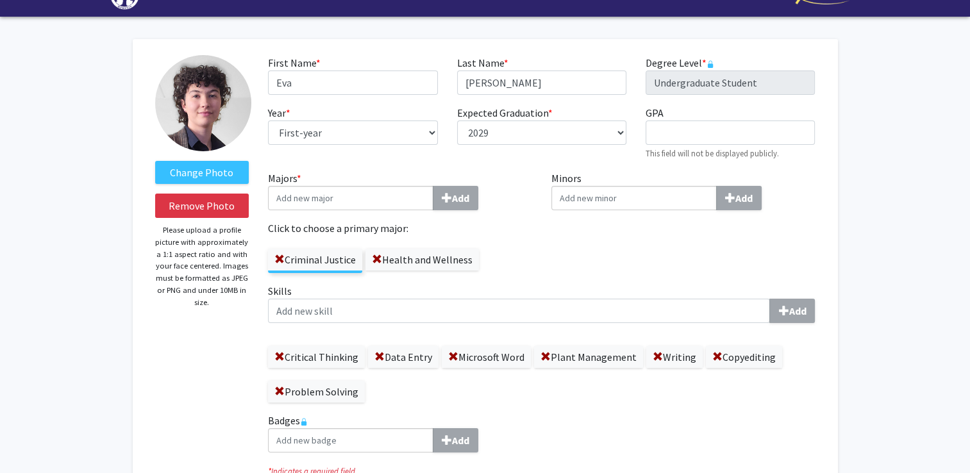
scroll to position [28, 0]
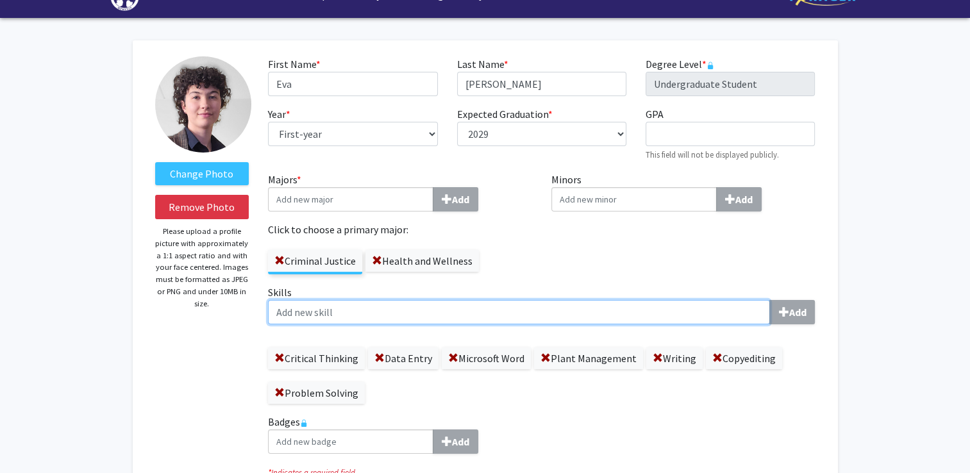
click at [561, 322] on input "Skills Add" at bounding box center [519, 312] width 502 height 24
type input "R"
type input "Research Experience"
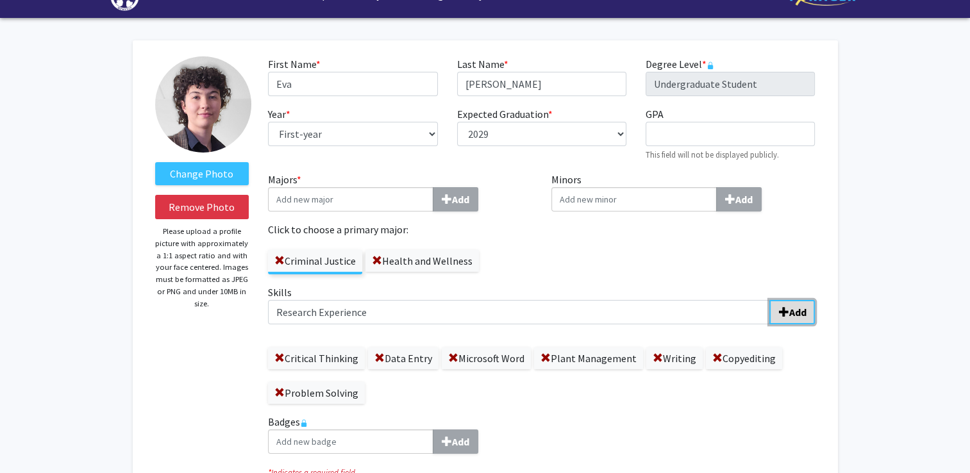
click at [802, 313] on b "Add" at bounding box center [796, 312] width 17 height 13
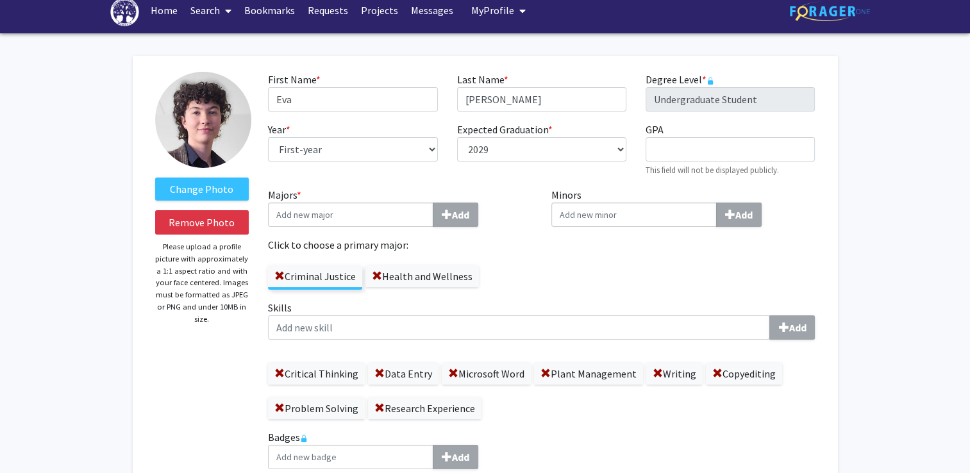
click at [433, 215] on input "Minors Add" at bounding box center [350, 215] width 165 height 24
type input "Foren"
click at [600, 237] on span "sic Studies" at bounding box center [607, 238] width 46 height 13
click at [600, 227] on input "Foren" at bounding box center [633, 215] width 165 height 24
click at [374, 276] on span at bounding box center [377, 276] width 10 height 10
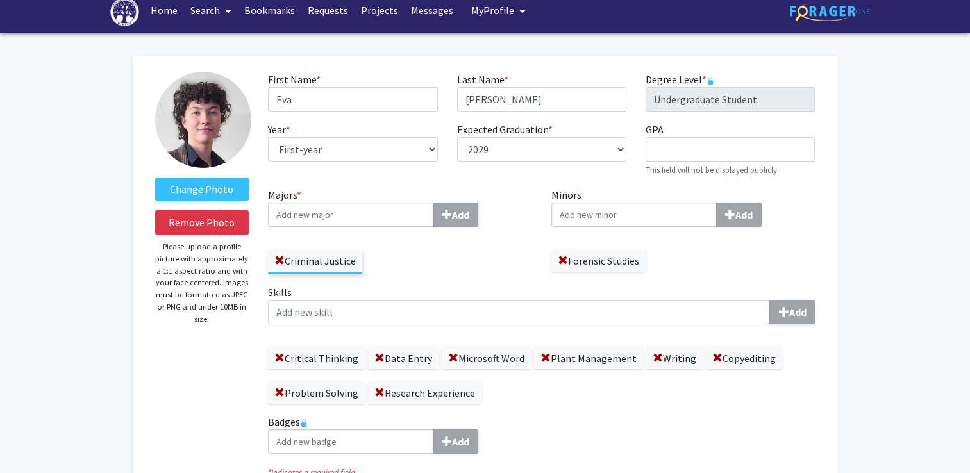
click at [329, 203] on input "Majors * Add" at bounding box center [350, 215] width 165 height 24
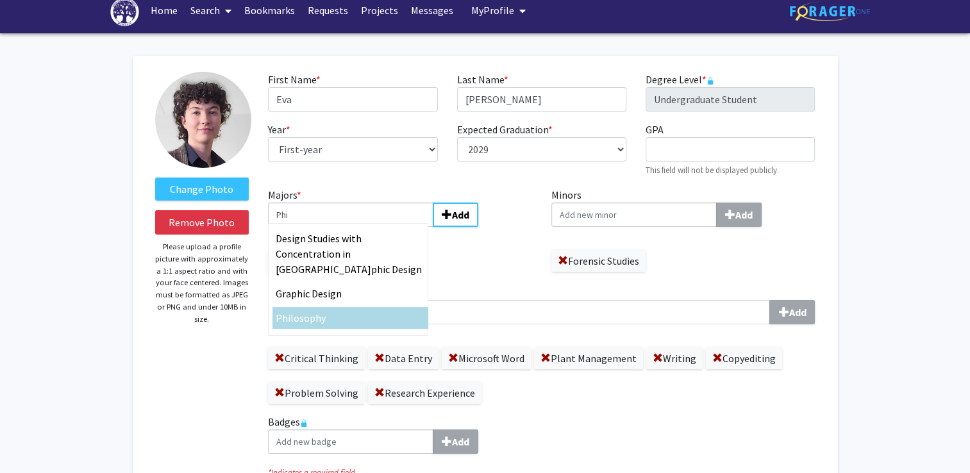
type input "Phi"
click at [317, 311] on span "losophy" at bounding box center [307, 317] width 35 height 13
click at [317, 227] on input "Phi" at bounding box center [350, 215] width 165 height 24
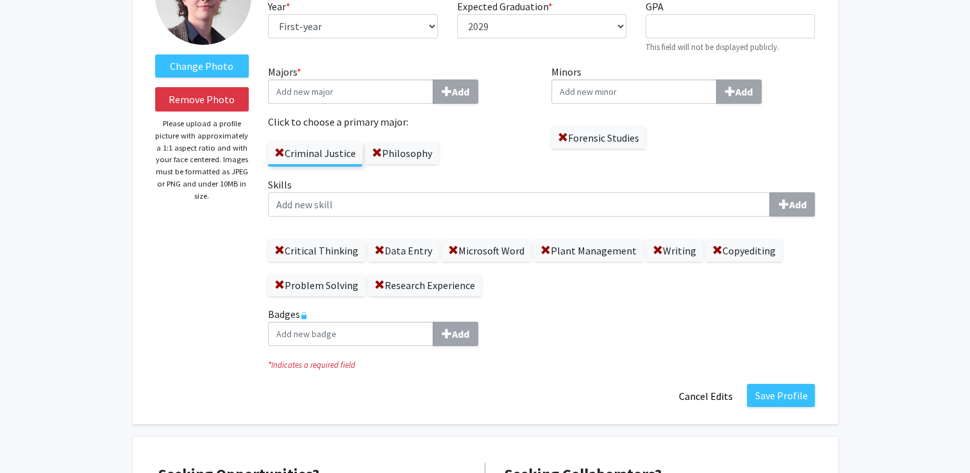
scroll to position [150, 0]
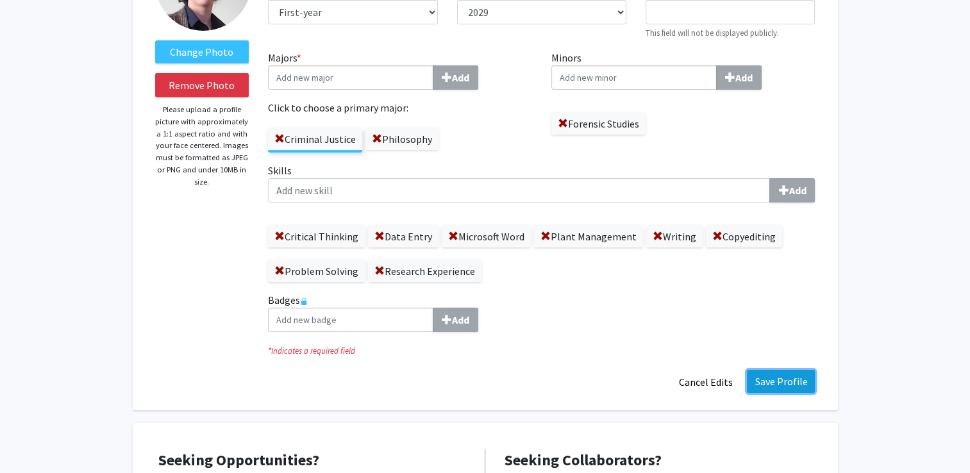
click at [791, 376] on button "Save Profile" at bounding box center [781, 381] width 68 height 23
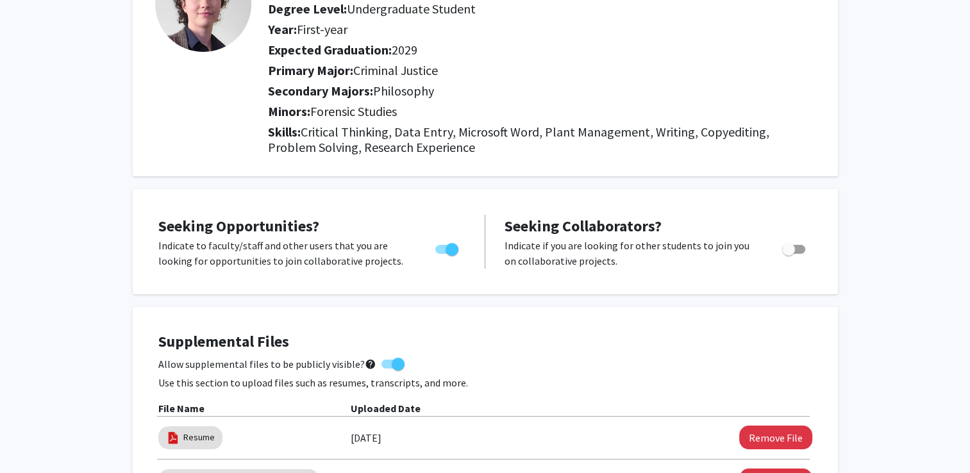
scroll to position [0, 0]
